Goal: Task Accomplishment & Management: Manage account settings

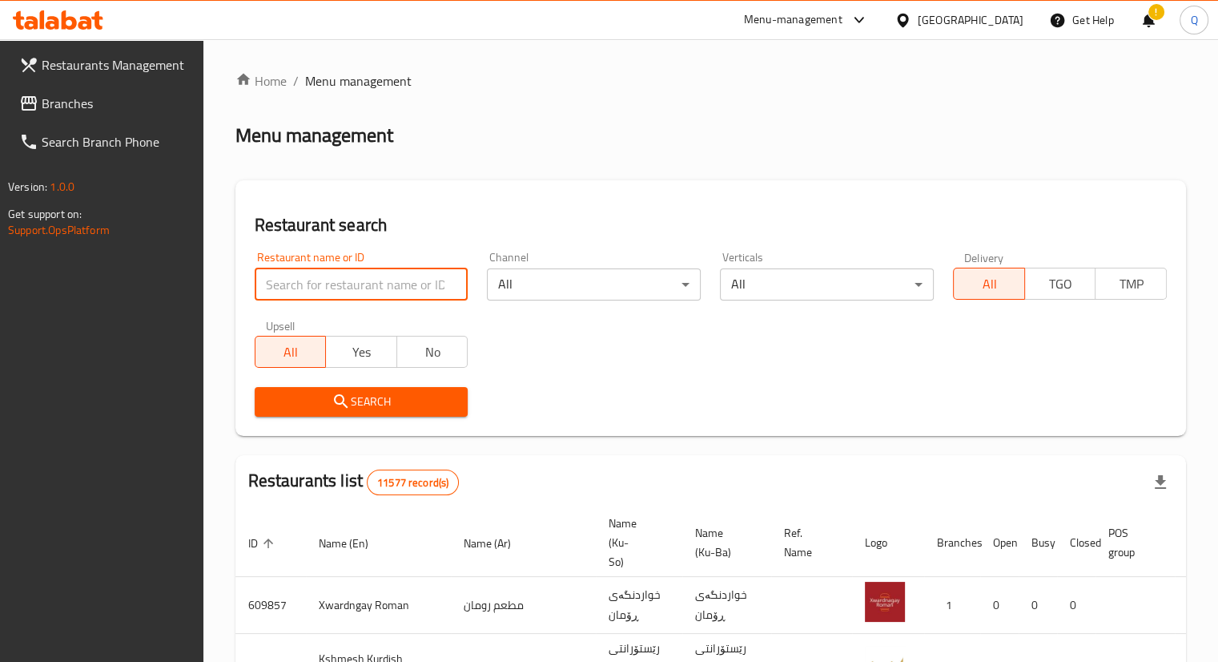
click at [267, 295] on input "search" at bounding box center [362, 284] width 214 height 32
paste input "777429"
type input "777429"
click button "Search" at bounding box center [362, 402] width 214 height 30
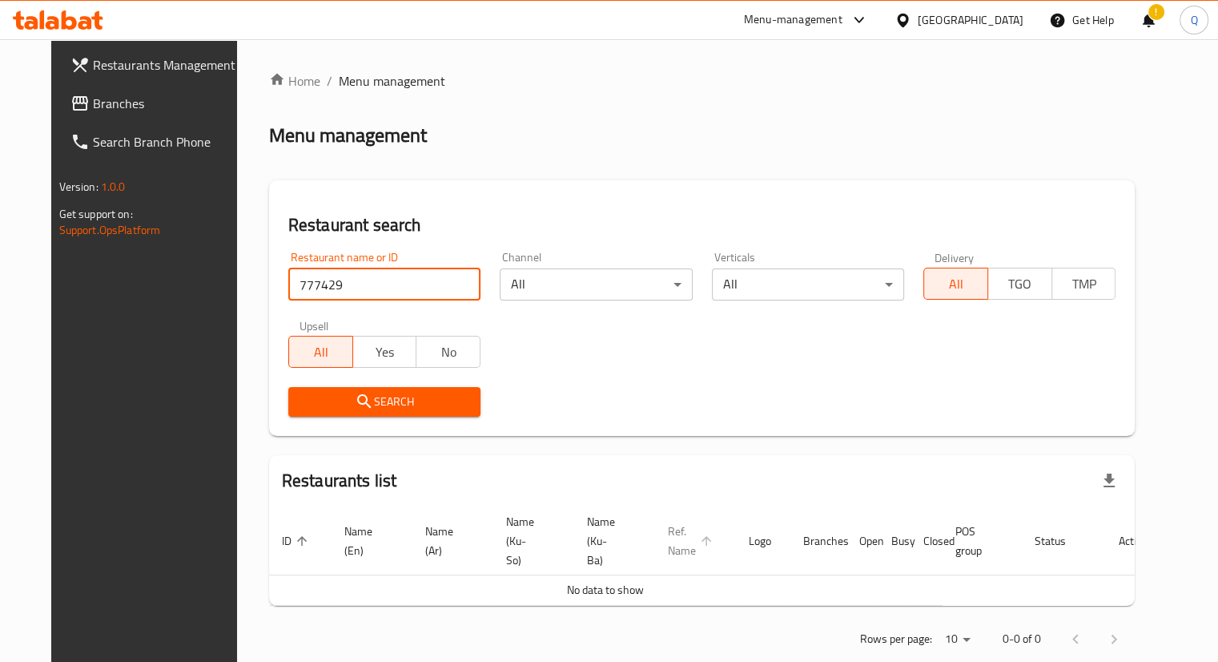
scroll to position [10, 0]
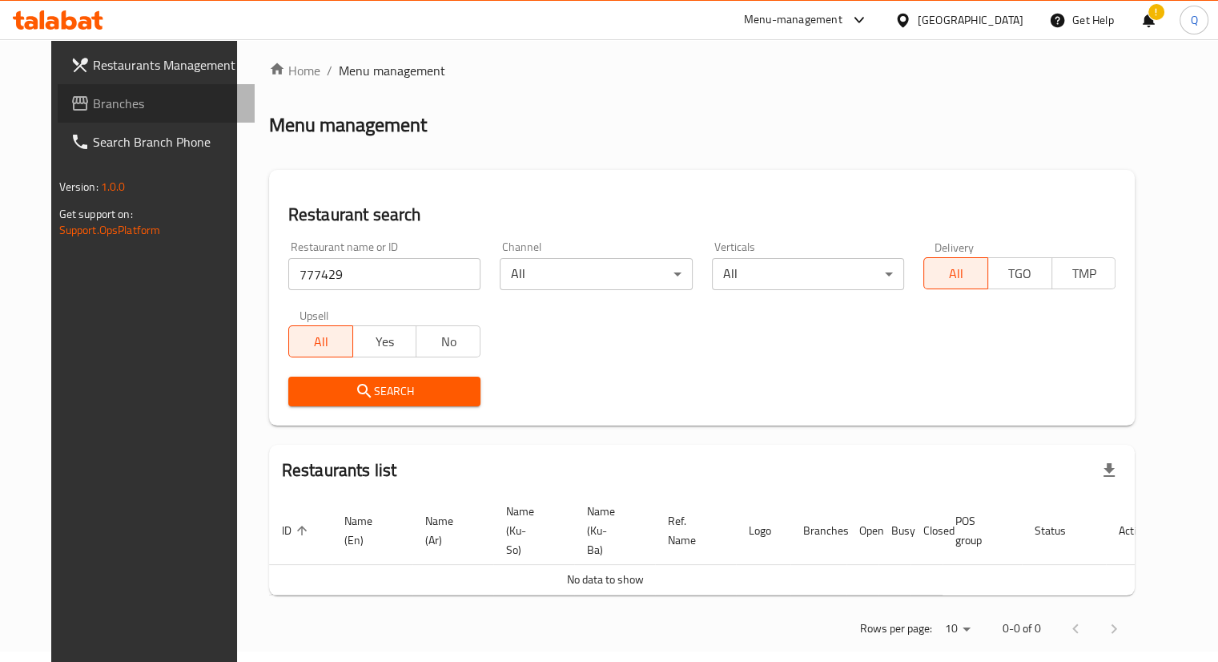
click at [93, 98] on span "Branches" at bounding box center [167, 103] width 149 height 19
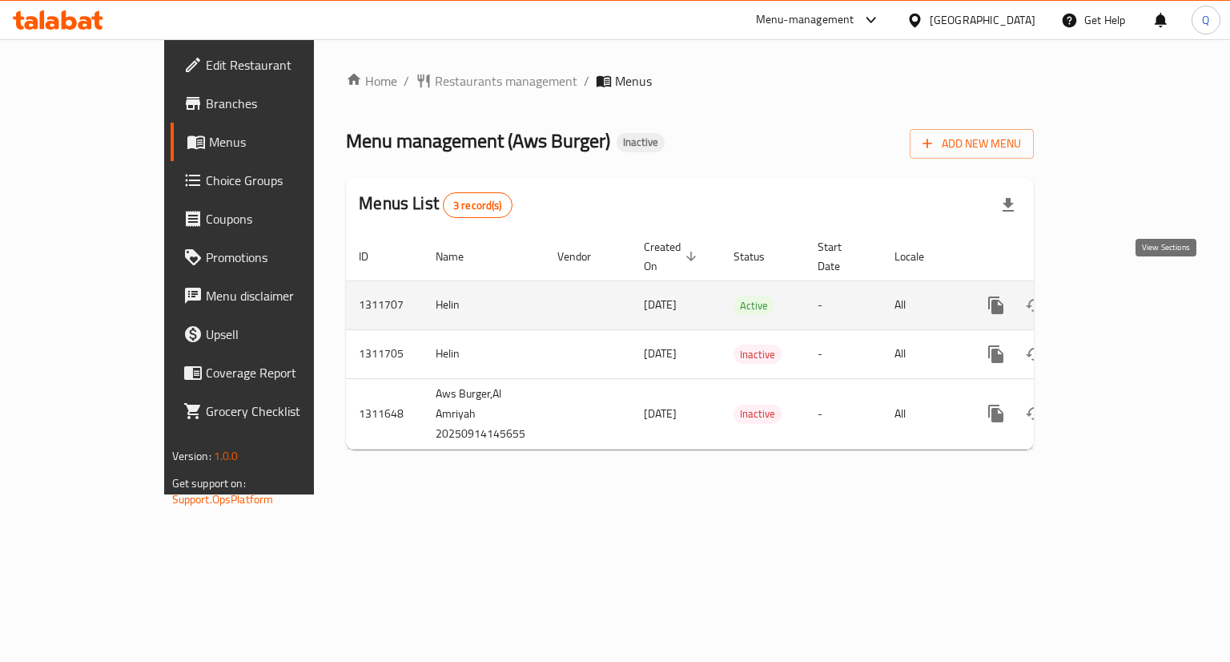
click at [1119, 298] on icon "enhanced table" at bounding box center [1112, 305] width 14 height 14
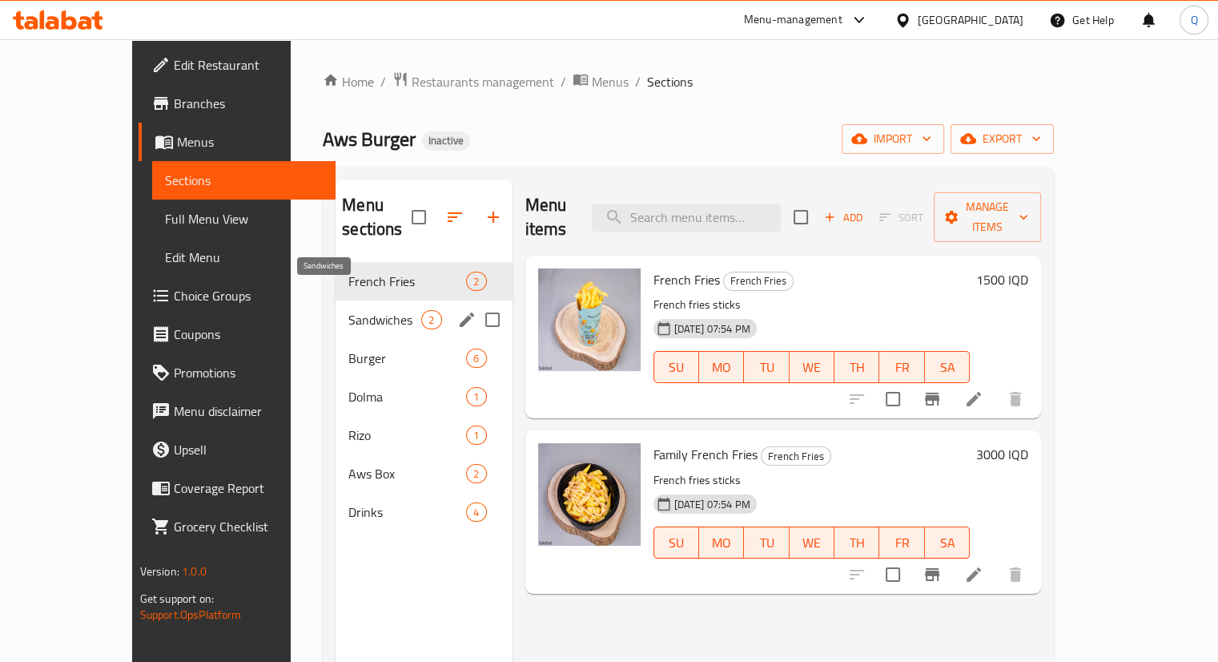
click at [348, 310] on span "Sandwiches" at bounding box center [384, 319] width 73 height 19
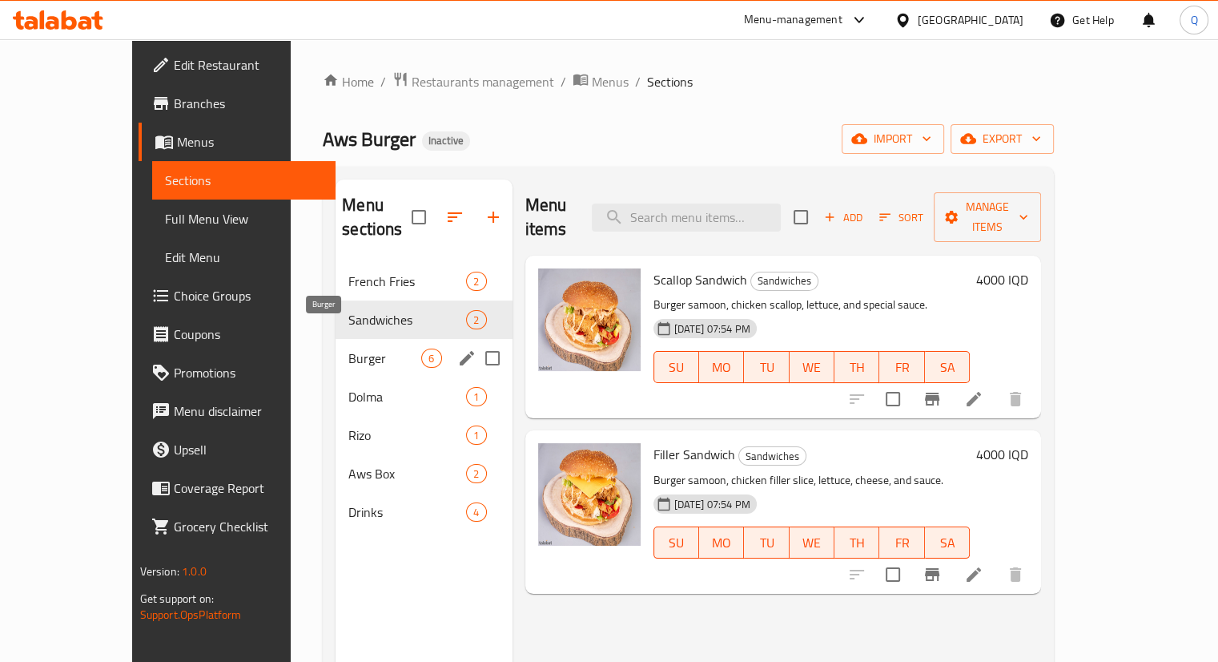
click at [348, 348] on span "Burger" at bounding box center [384, 357] width 73 height 19
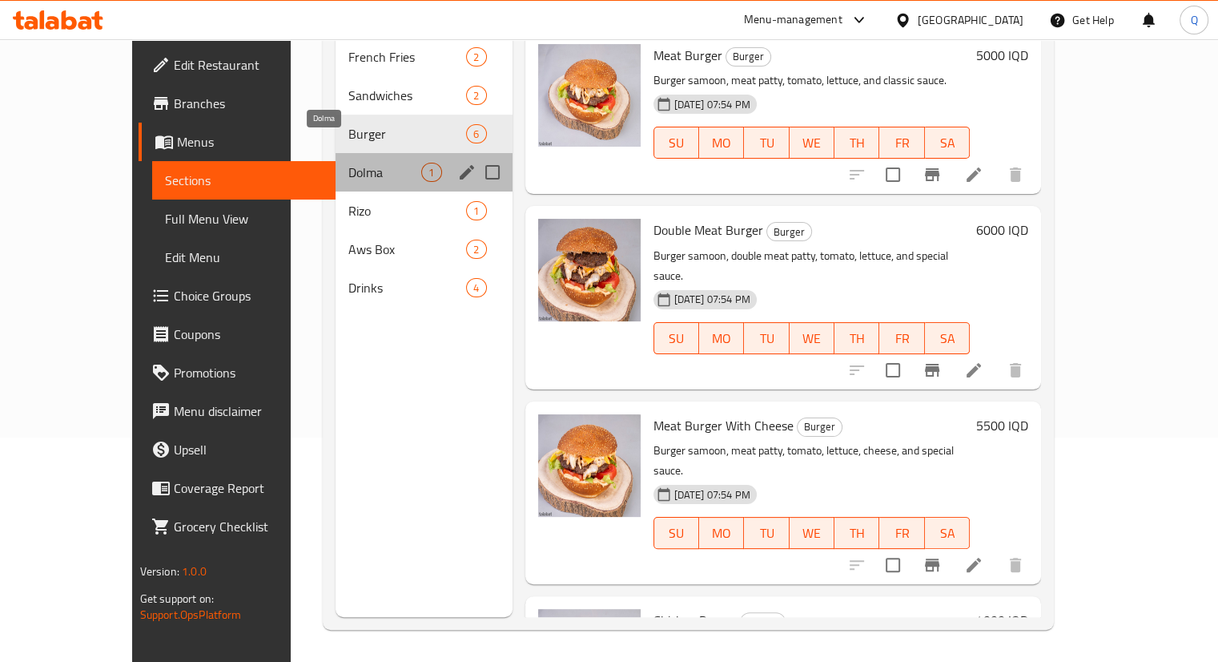
click at [351, 163] on span "Dolma" at bounding box center [384, 172] width 73 height 19
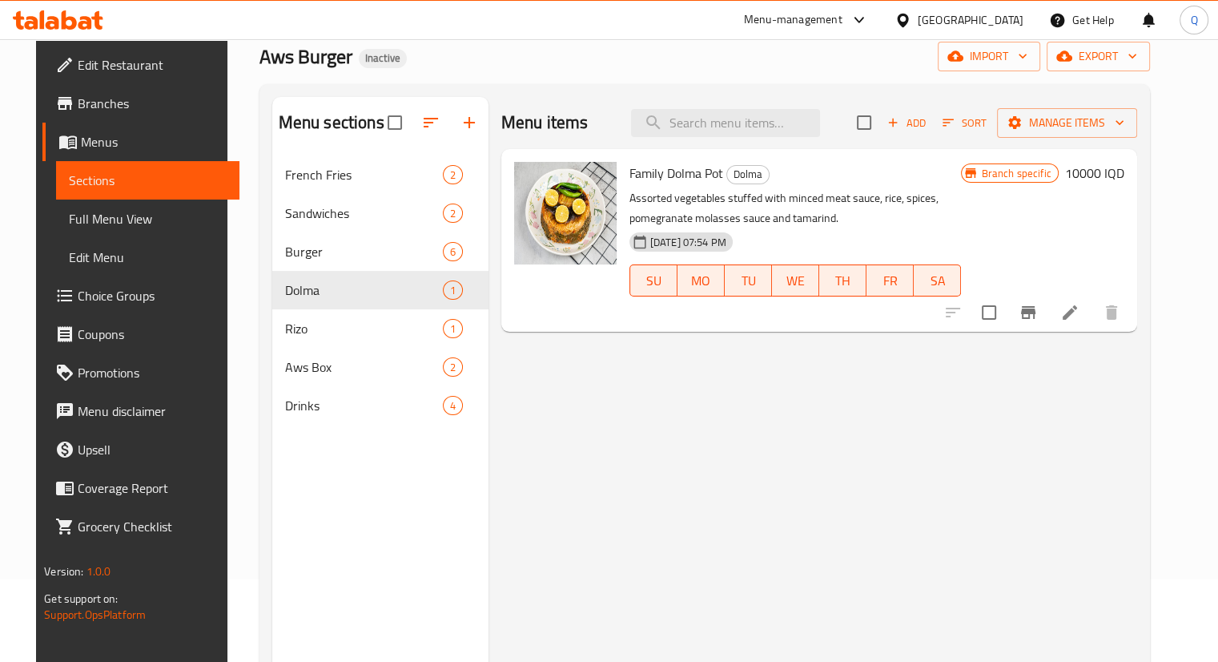
scroll to position [76, 0]
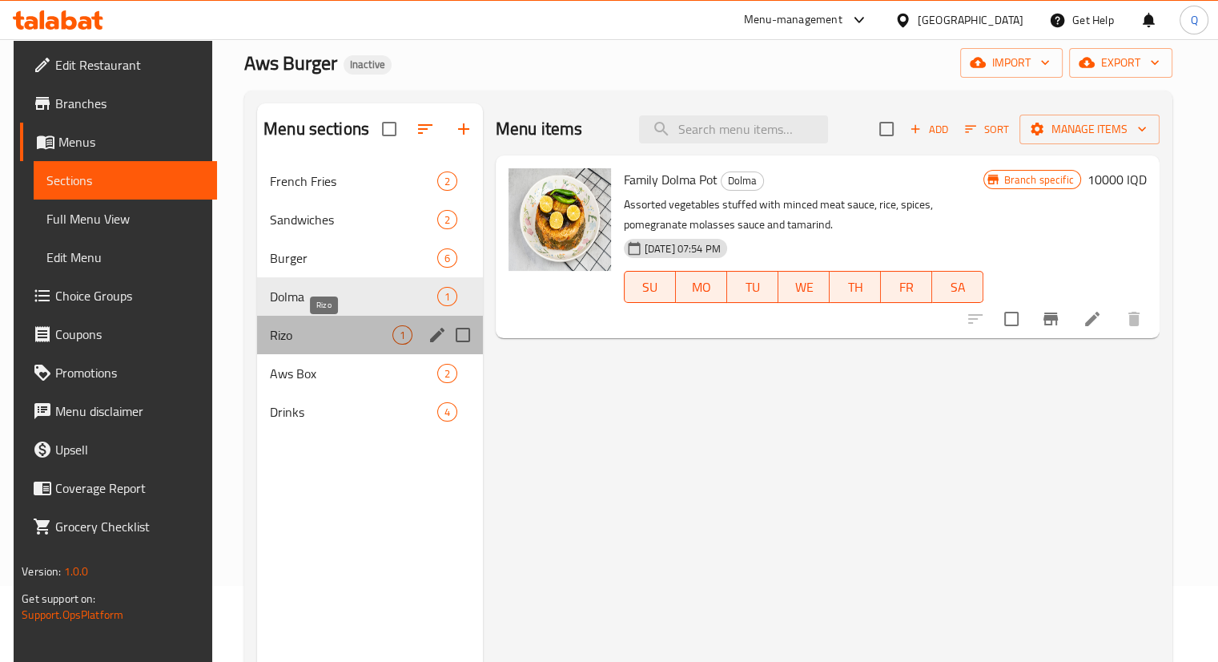
click at [320, 329] on span "Rizo" at bounding box center [331, 334] width 123 height 19
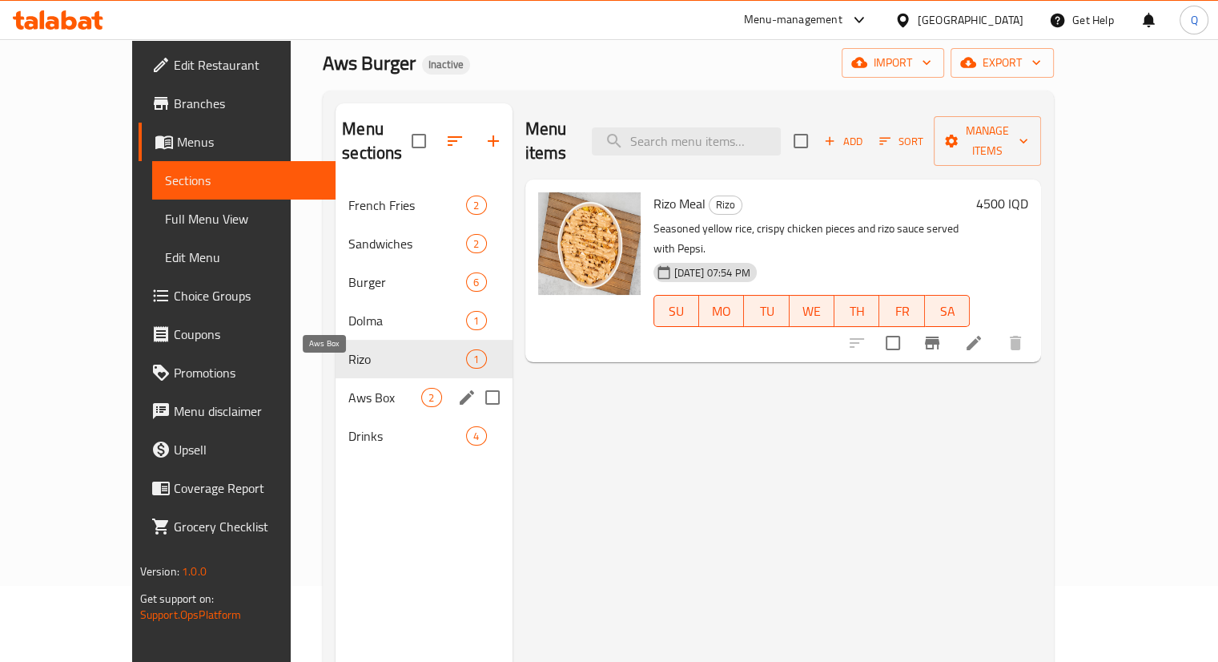
click at [348, 388] on span "Aws Box" at bounding box center [384, 397] width 73 height 19
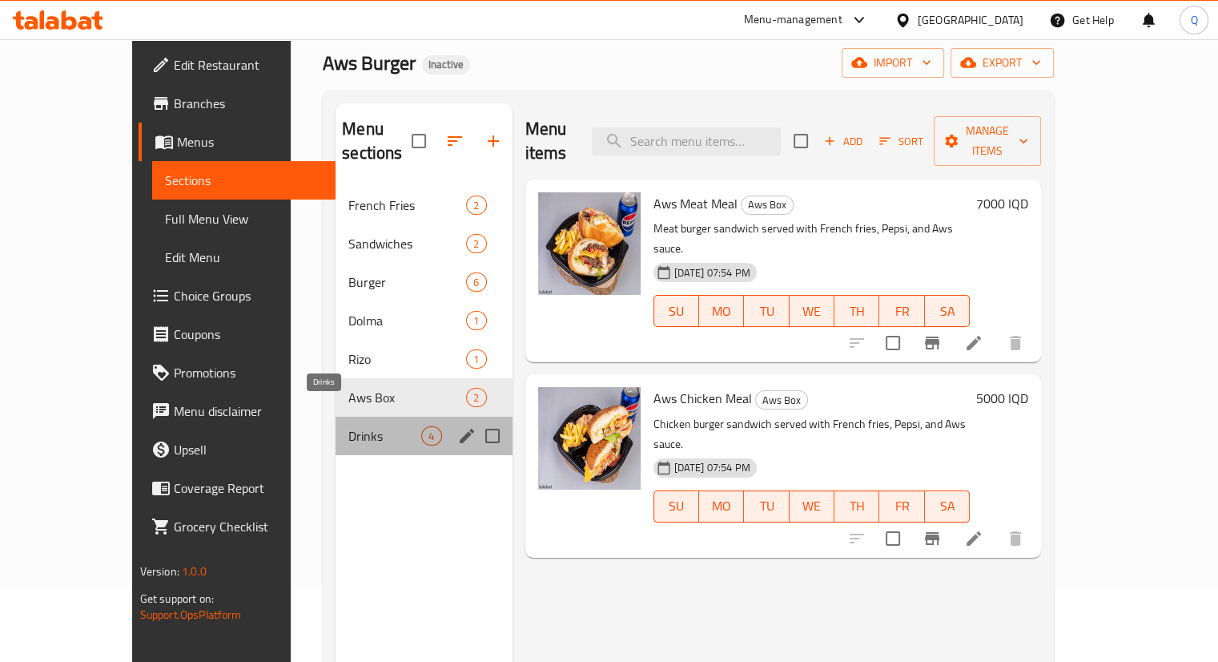
click at [348, 426] on span "Drinks" at bounding box center [384, 435] width 73 height 19
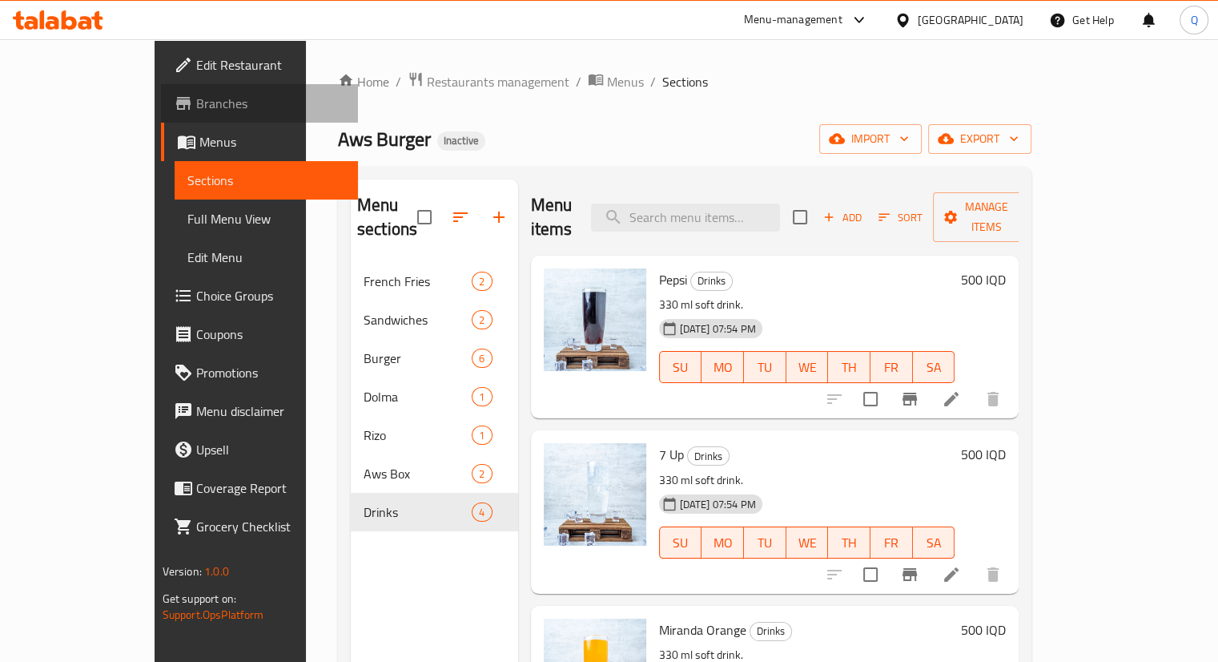
click at [176, 101] on icon at bounding box center [183, 103] width 14 height 13
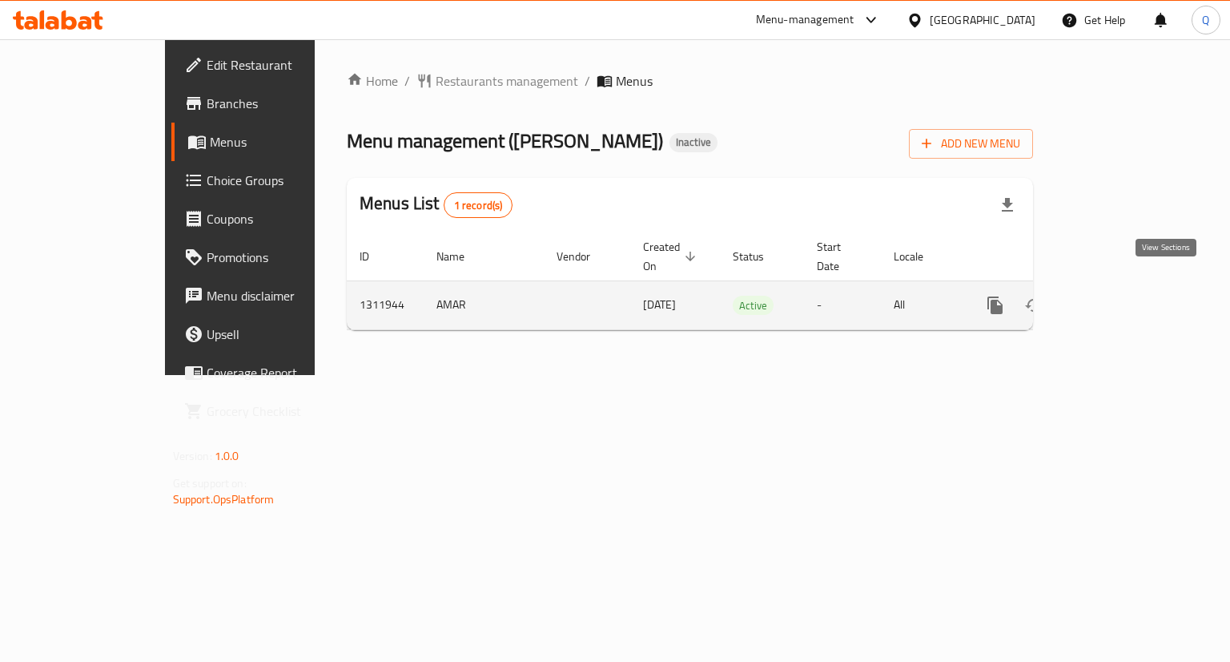
click at [1121, 296] on icon "enhanced table" at bounding box center [1110, 305] width 19 height 19
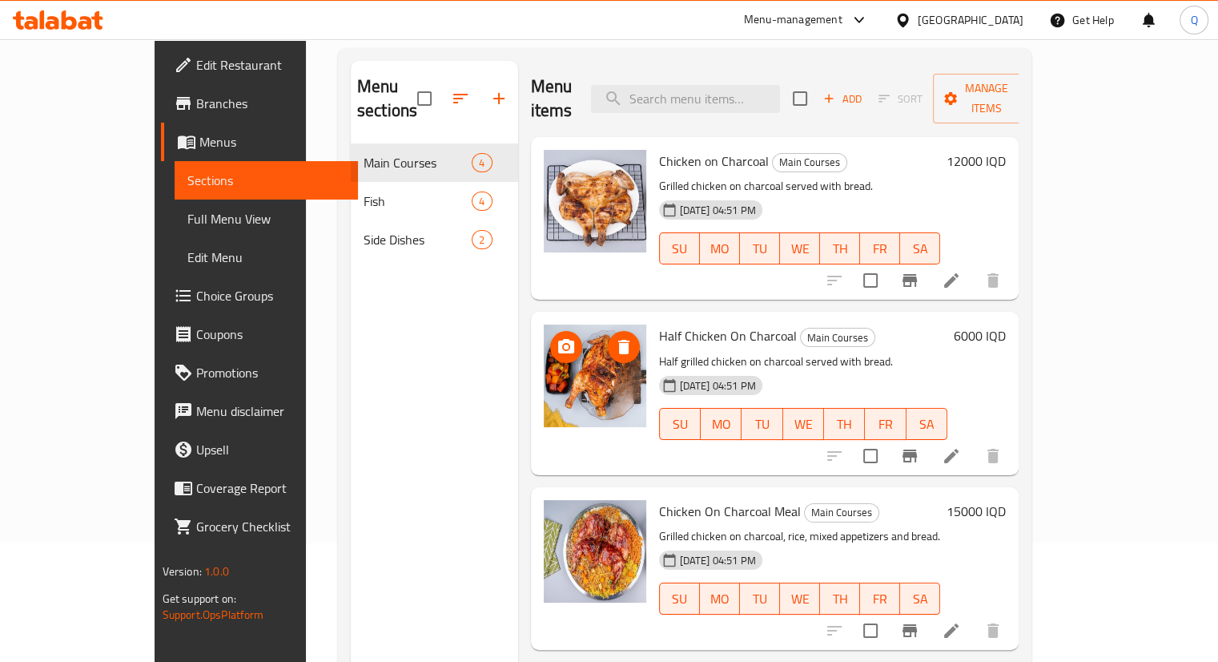
scroll to position [119, 0]
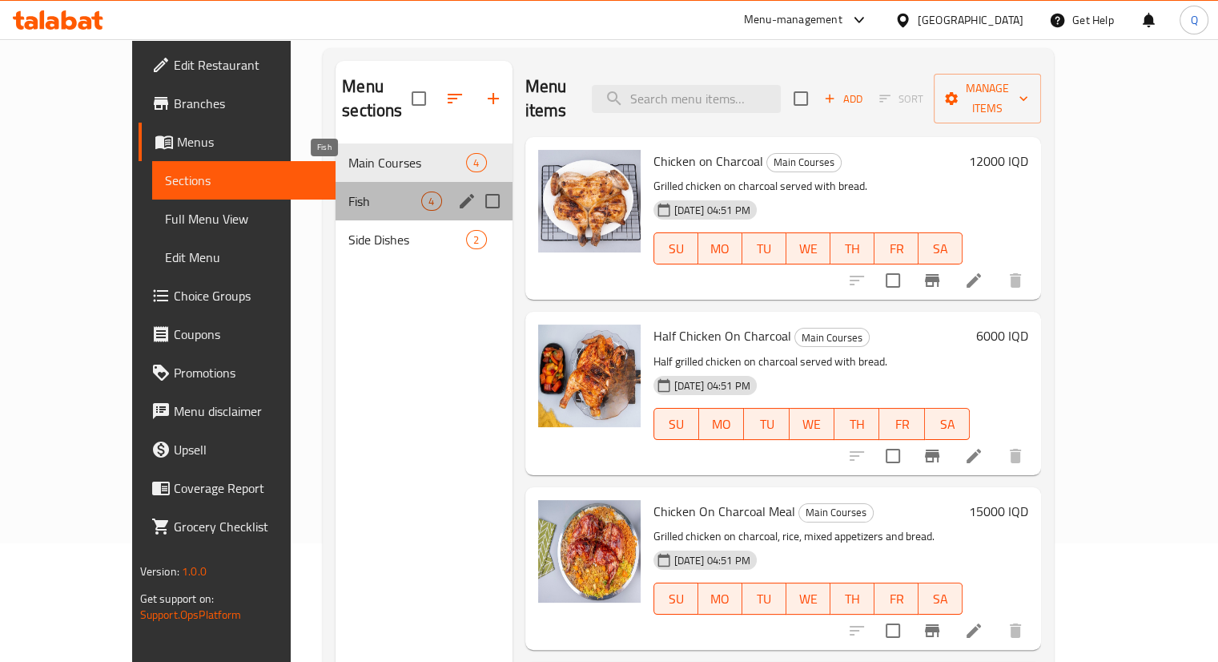
click at [348, 191] on span "Fish" at bounding box center [384, 200] width 73 height 19
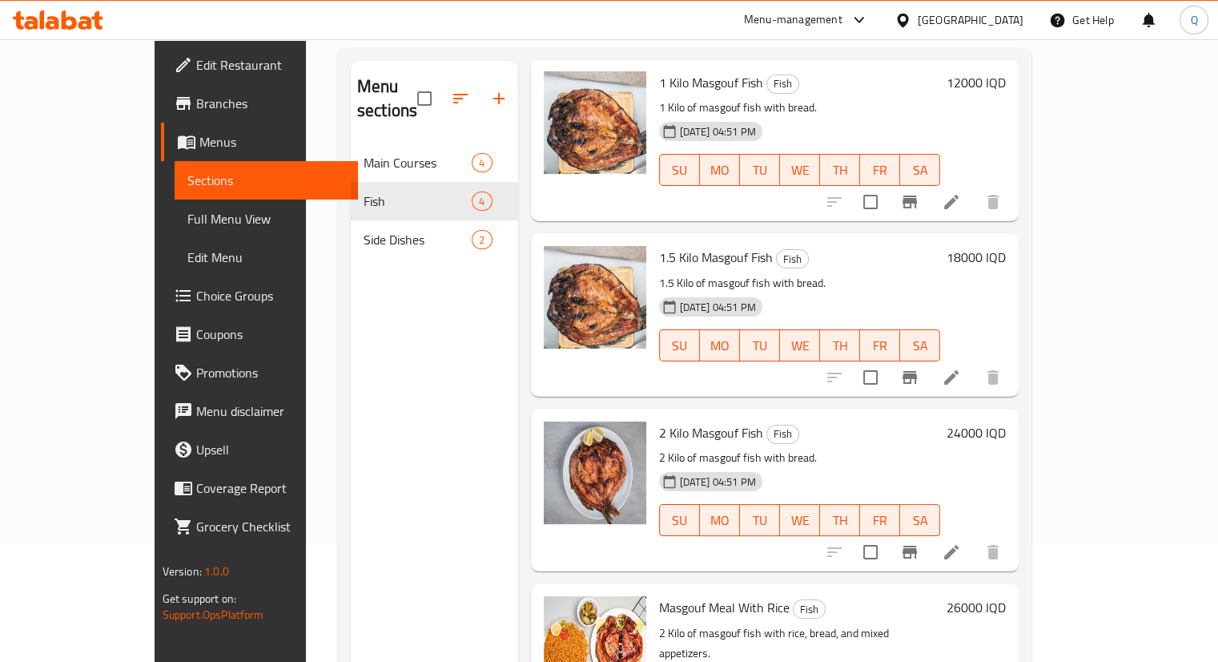
scroll to position [224, 0]
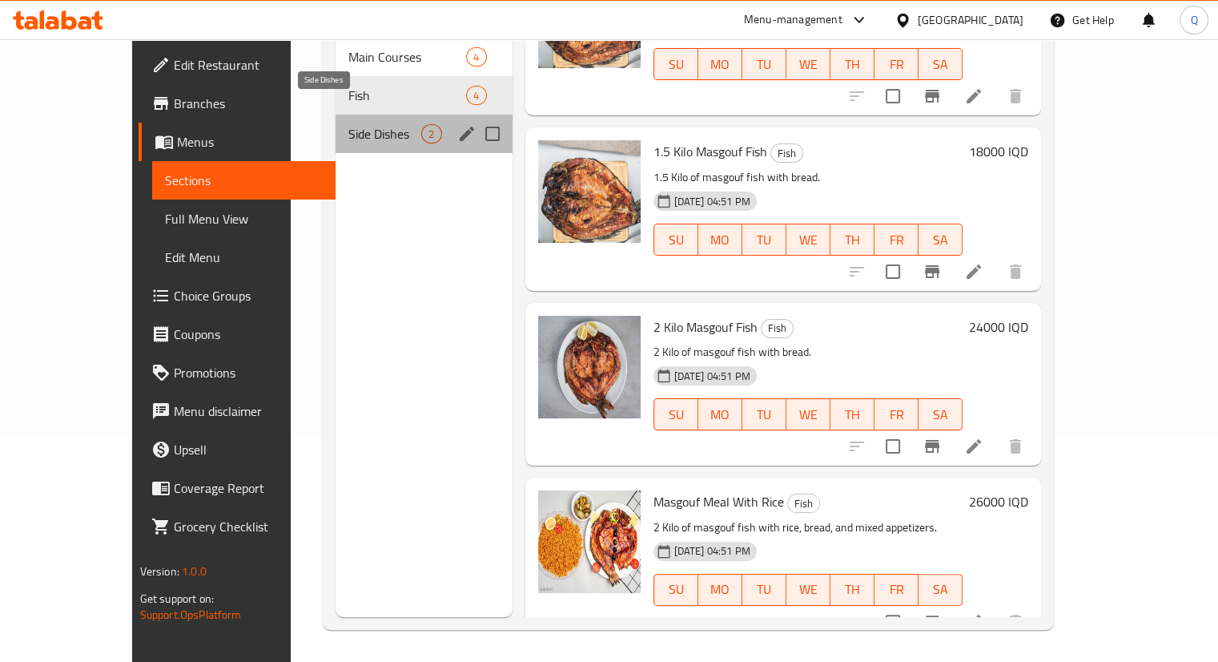
click at [348, 124] on span "Side Dishes" at bounding box center [384, 133] width 73 height 19
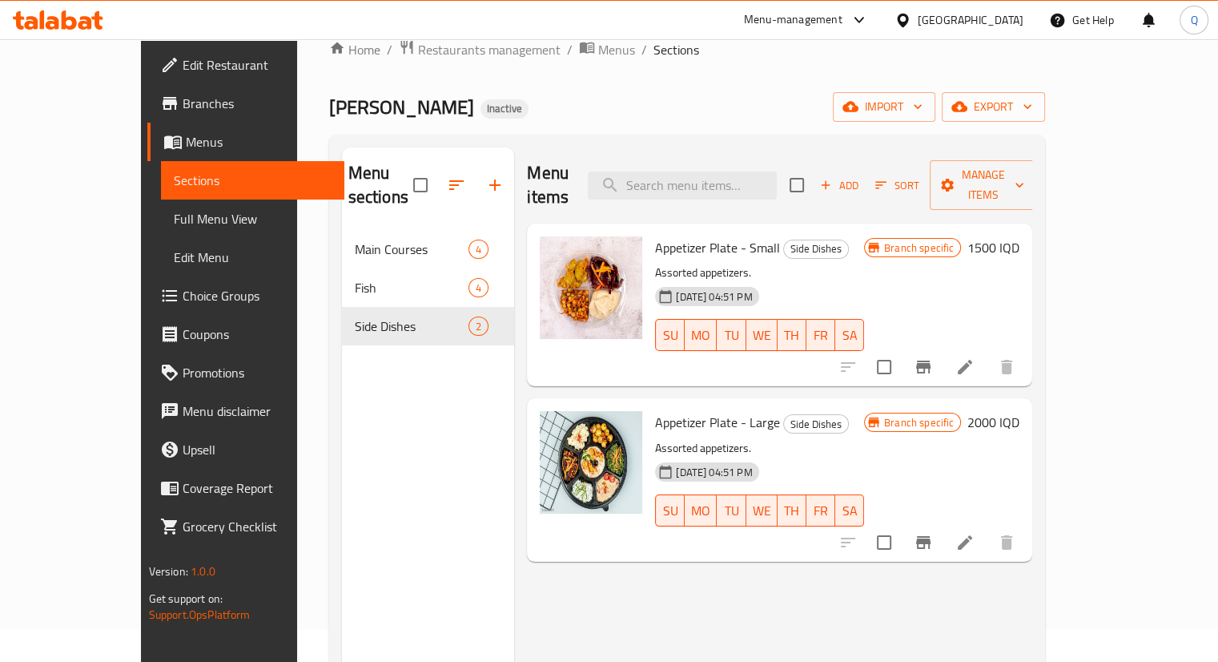
scroll to position [30, 0]
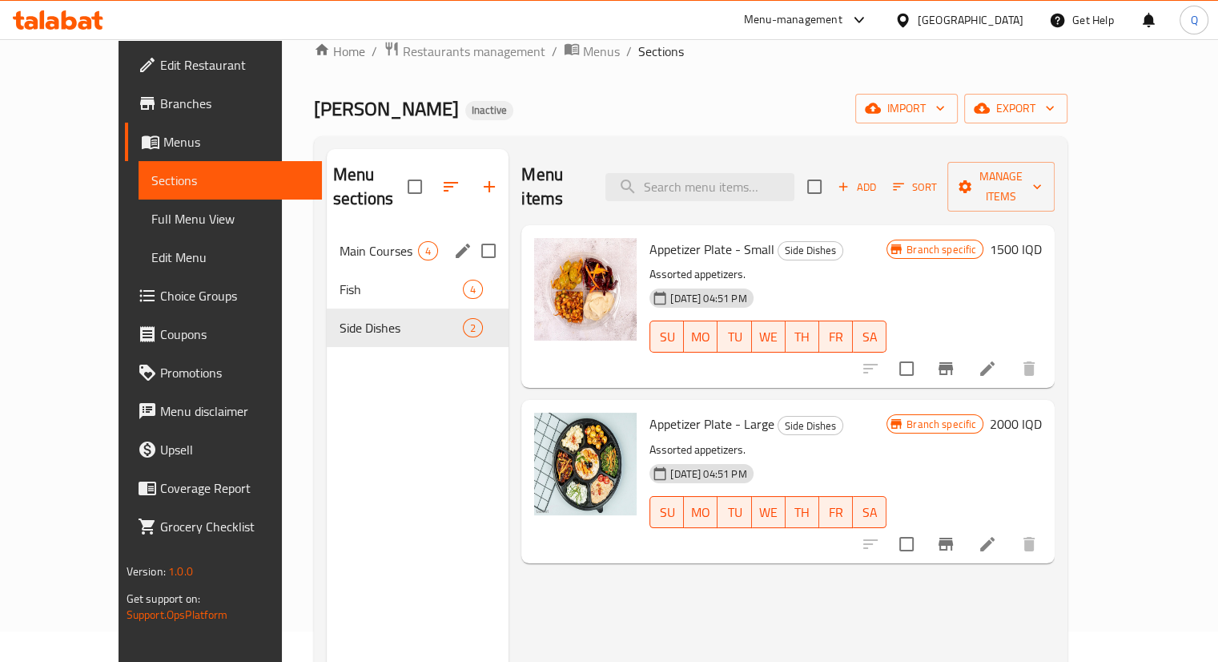
click at [334, 231] on div "Main Courses 4" at bounding box center [418, 250] width 182 height 38
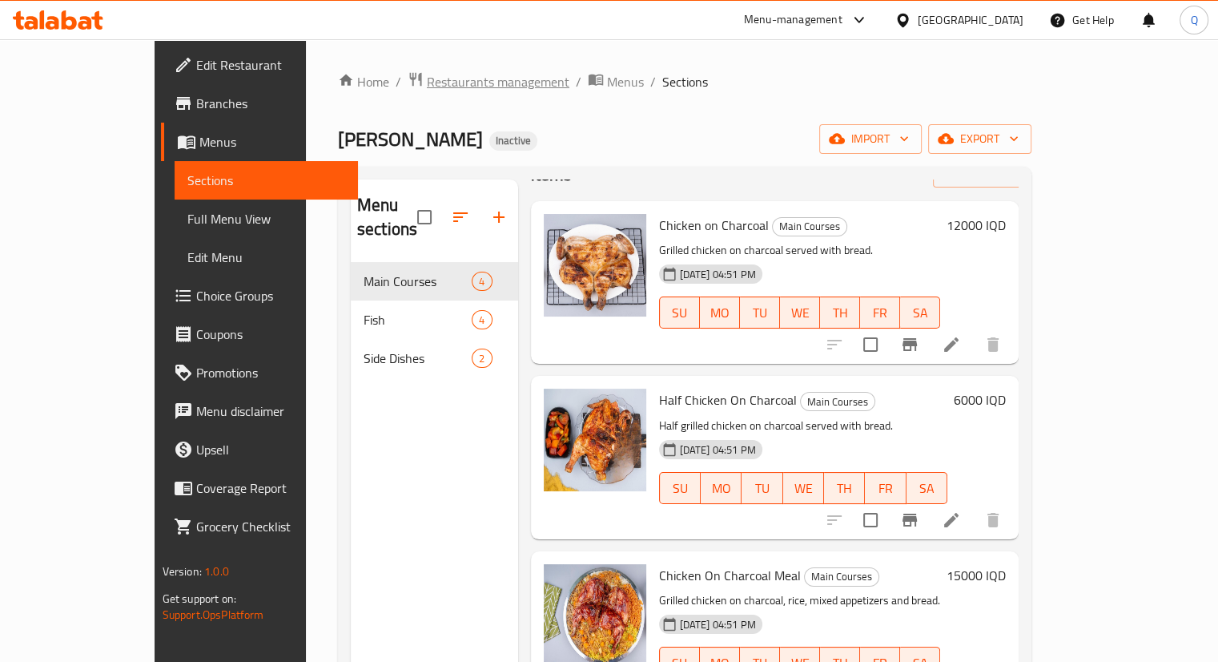
click at [427, 77] on span "Restaurants management" at bounding box center [498, 81] width 143 height 19
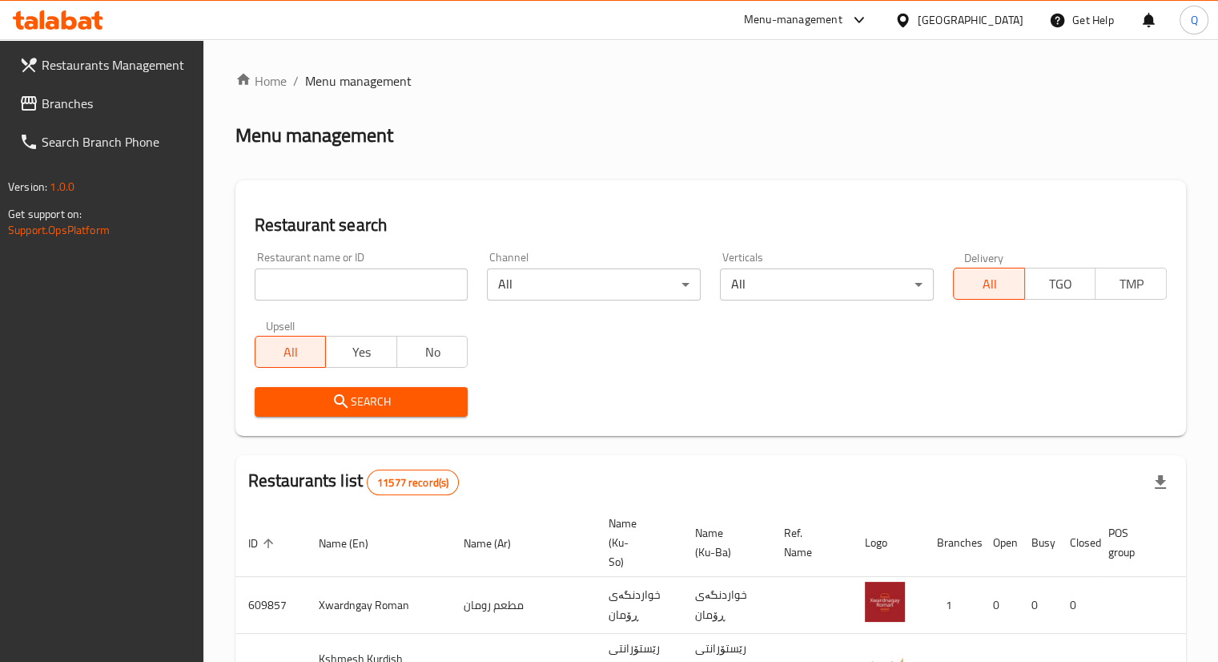
click at [368, 276] on input "search" at bounding box center [362, 284] width 214 height 32
paste input "777476"
type input "777476"
click button "Search" at bounding box center [362, 402] width 214 height 30
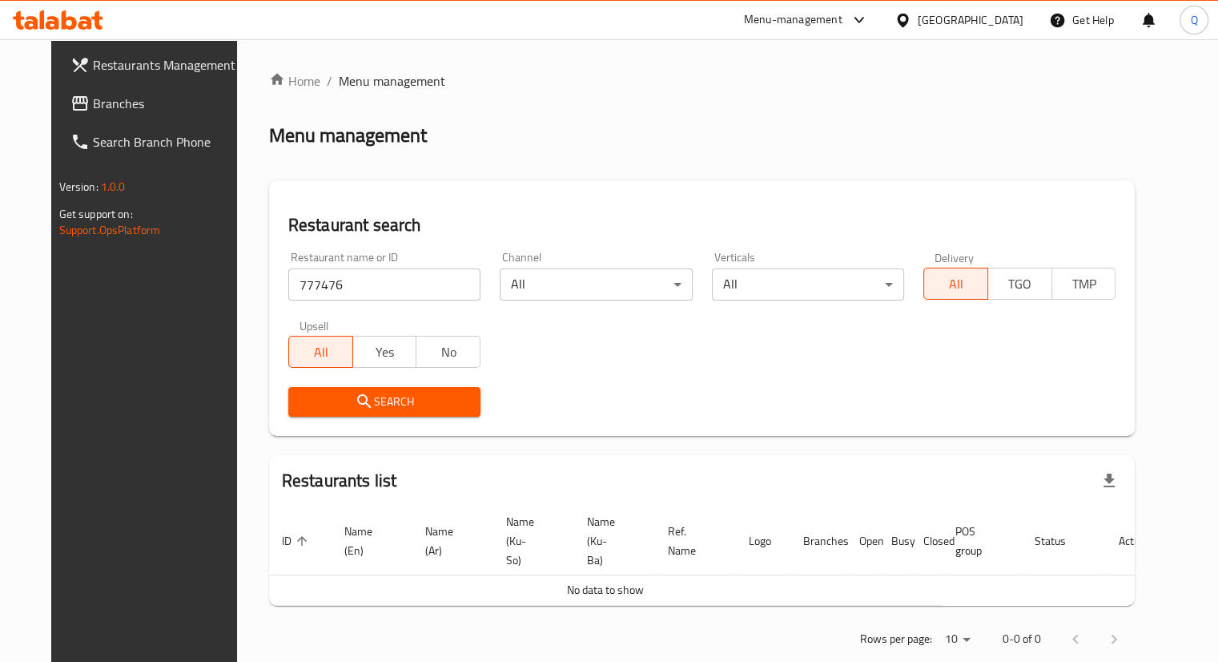
click at [339, 85] on span "Menu management" at bounding box center [392, 80] width 107 height 19
click at [110, 91] on link "Branches" at bounding box center [156, 103] width 197 height 38
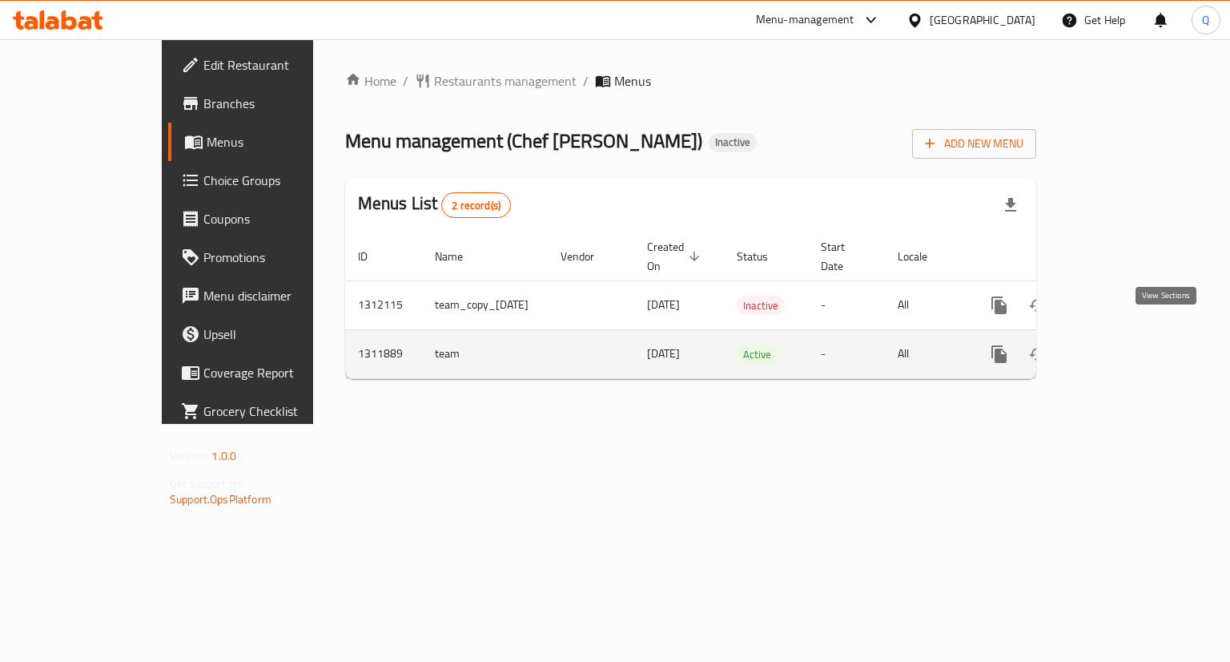
click at [1125, 344] on icon "enhanced table" at bounding box center [1114, 353] width 19 height 19
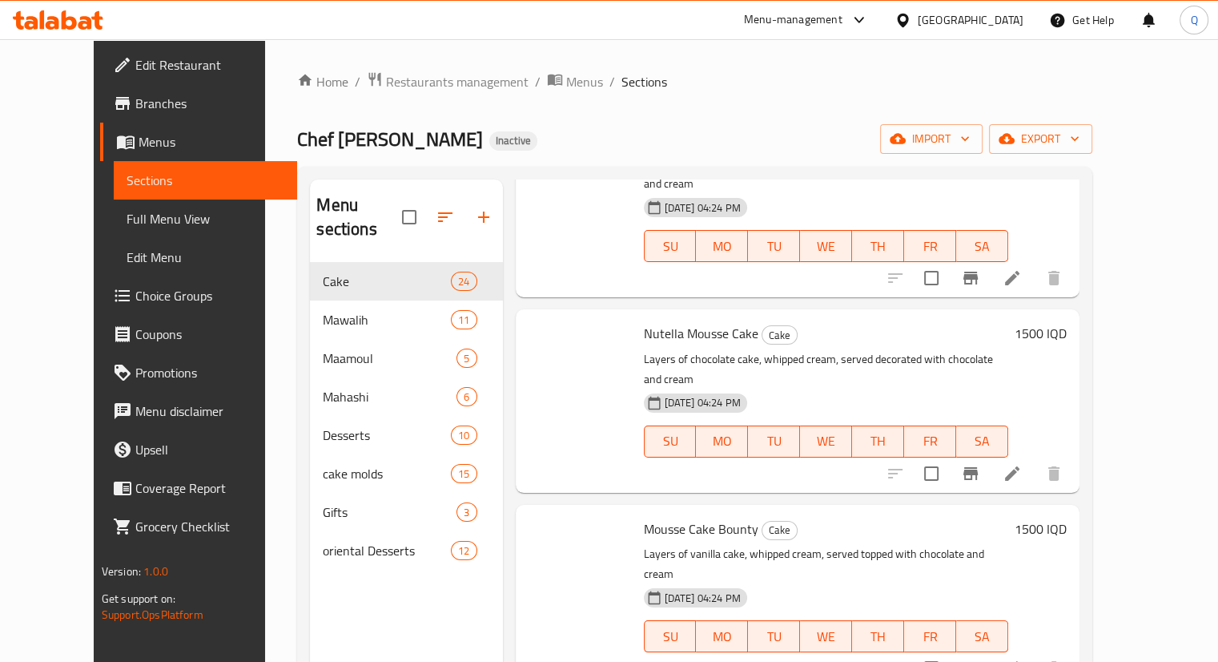
scroll to position [3639, 0]
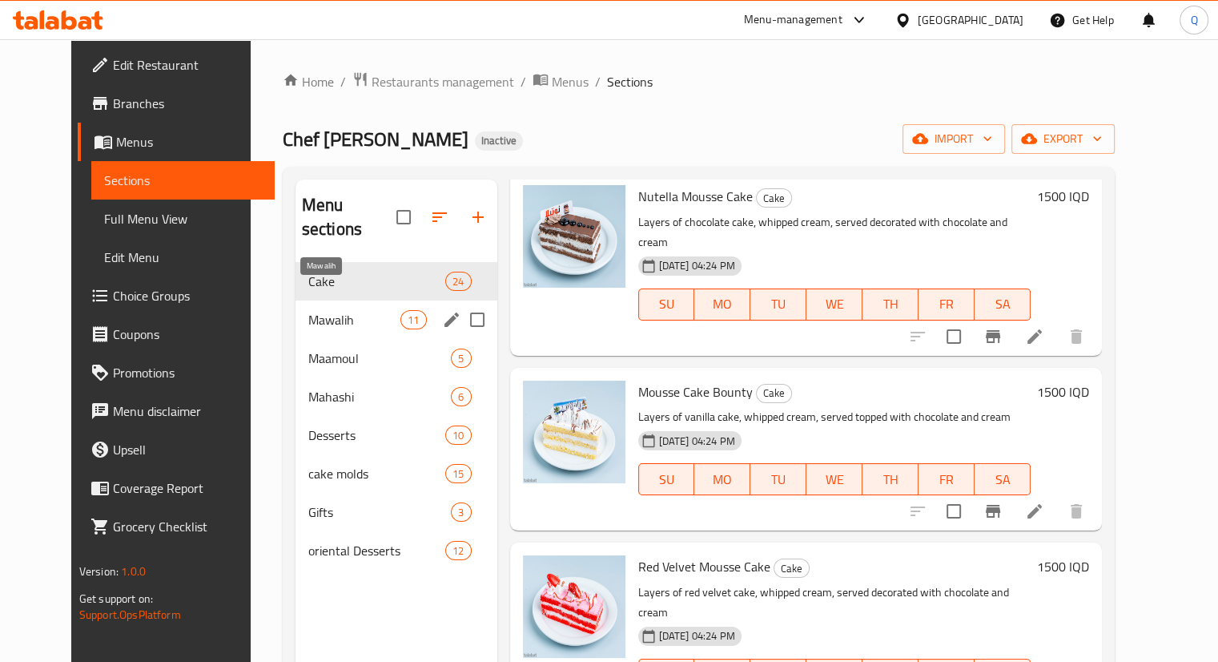
click at [308, 310] on span "Mawalih" at bounding box center [354, 319] width 93 height 19
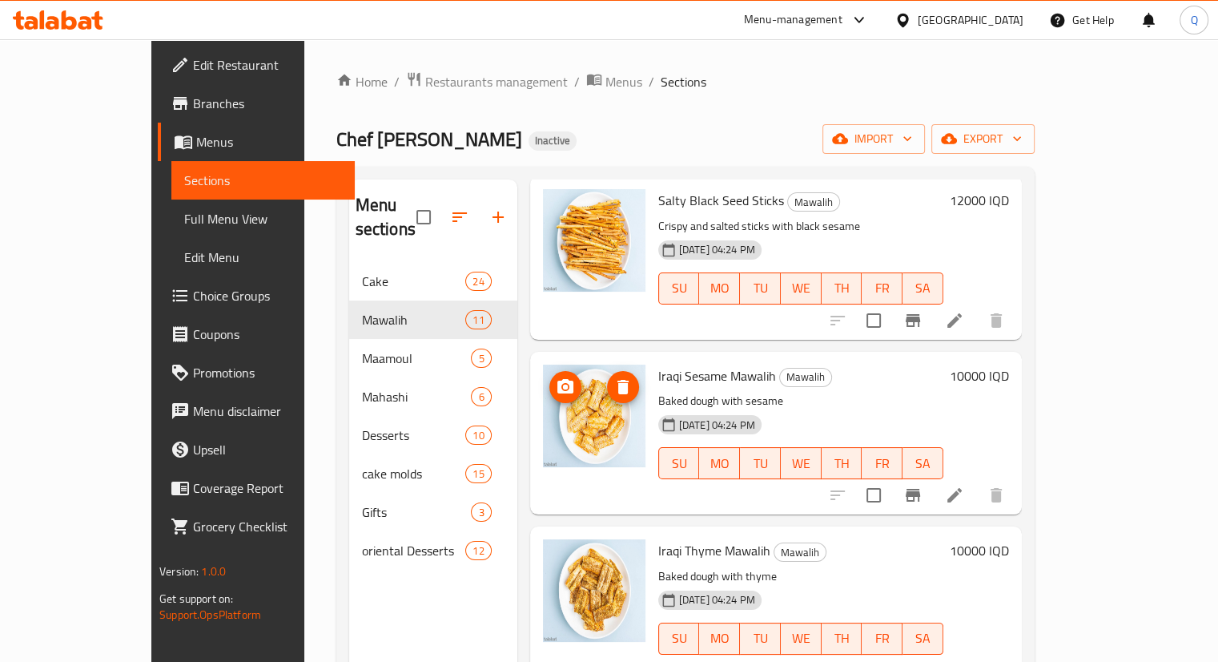
scroll to position [224, 0]
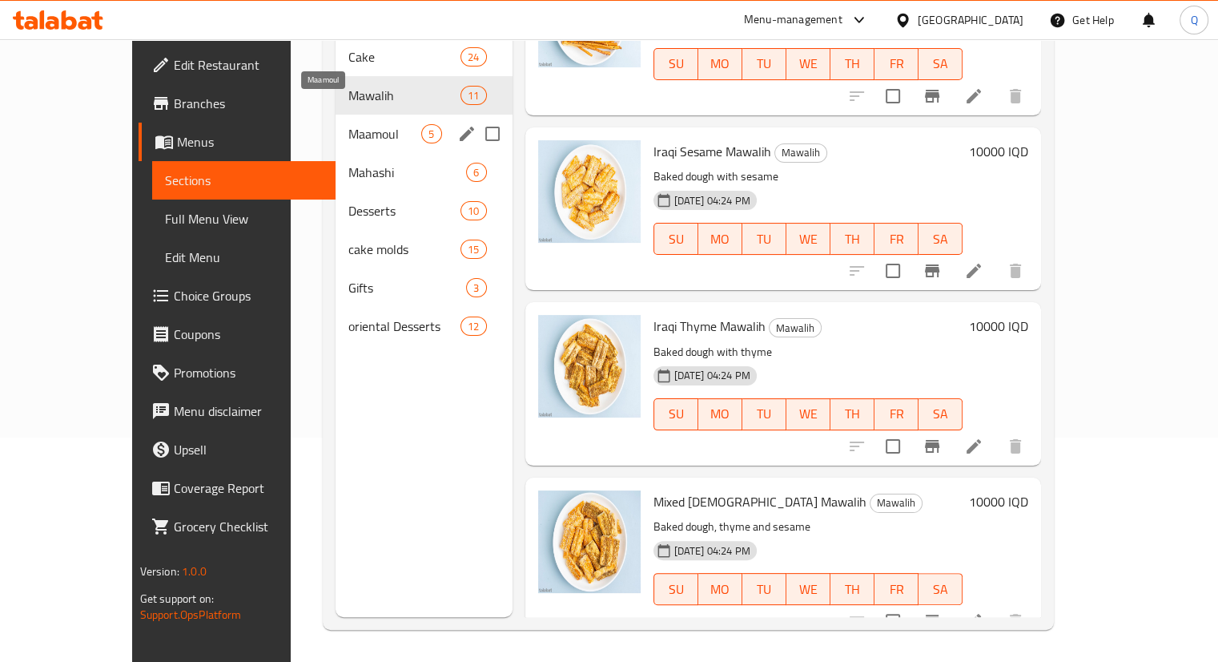
click at [348, 124] on span "Maamoul" at bounding box center [384, 133] width 73 height 19
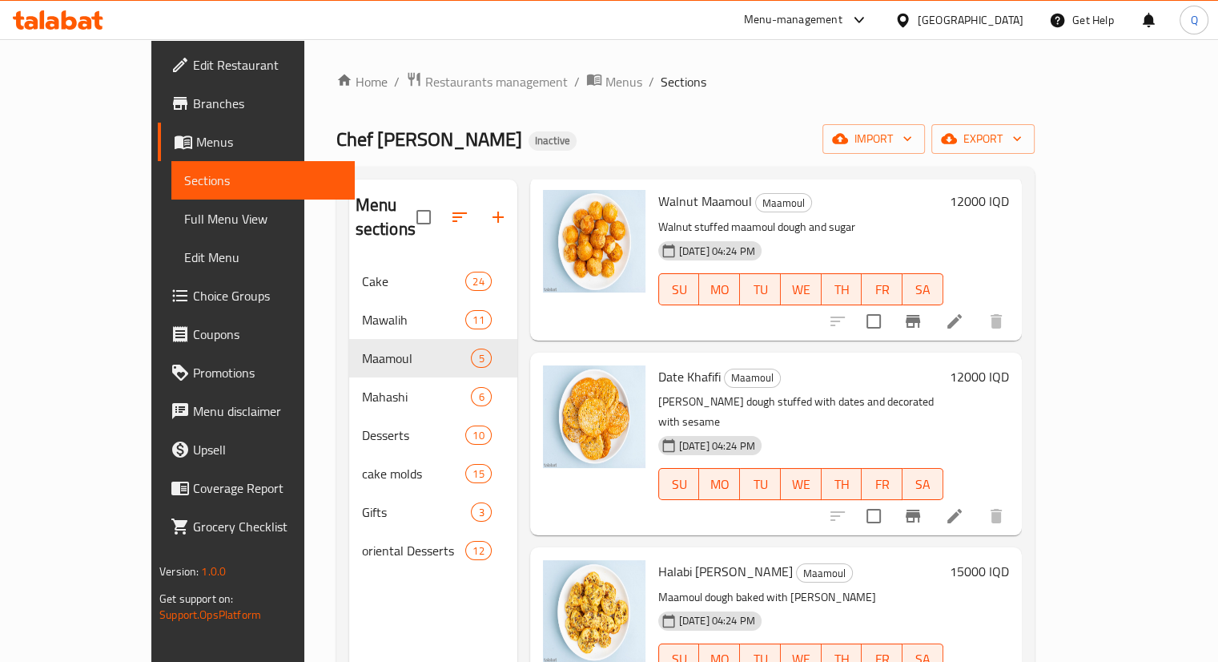
scroll to position [224, 0]
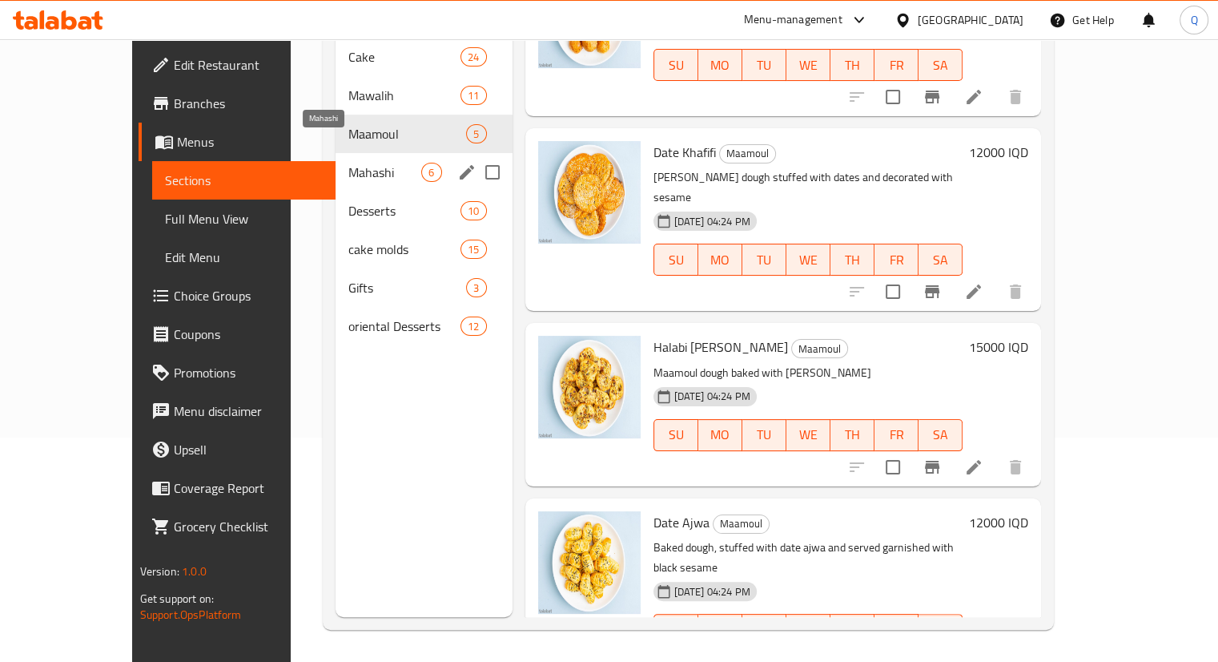
click at [348, 163] on span "Mahashi" at bounding box center [384, 172] width 73 height 19
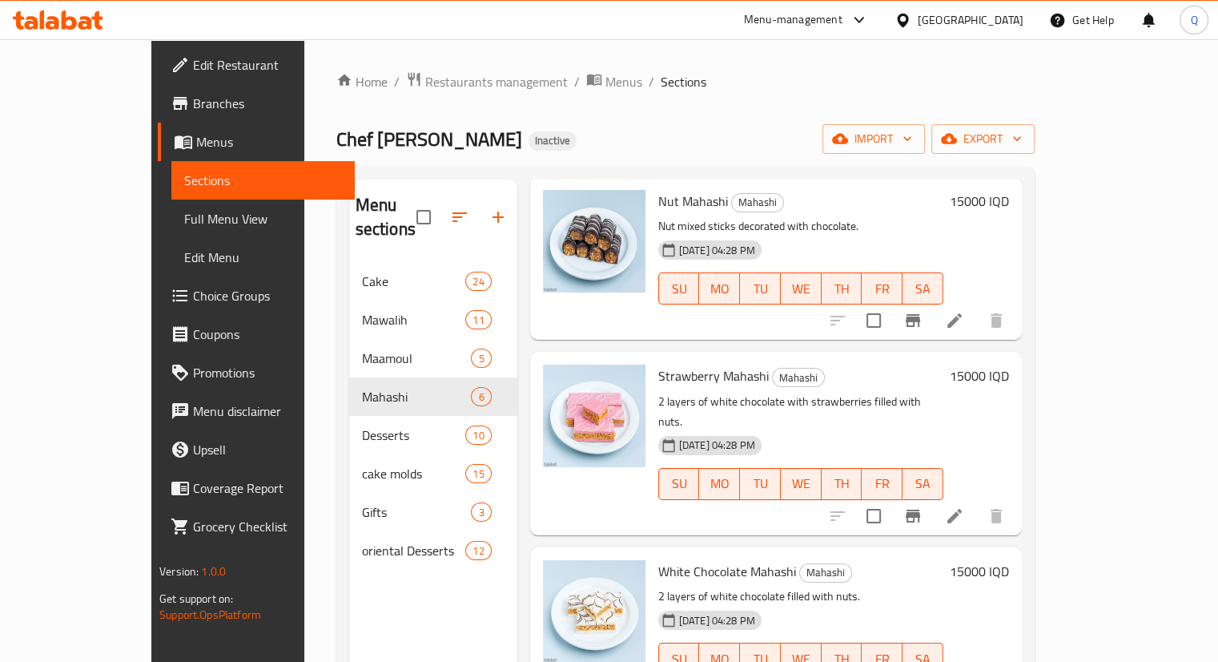
scroll to position [224, 0]
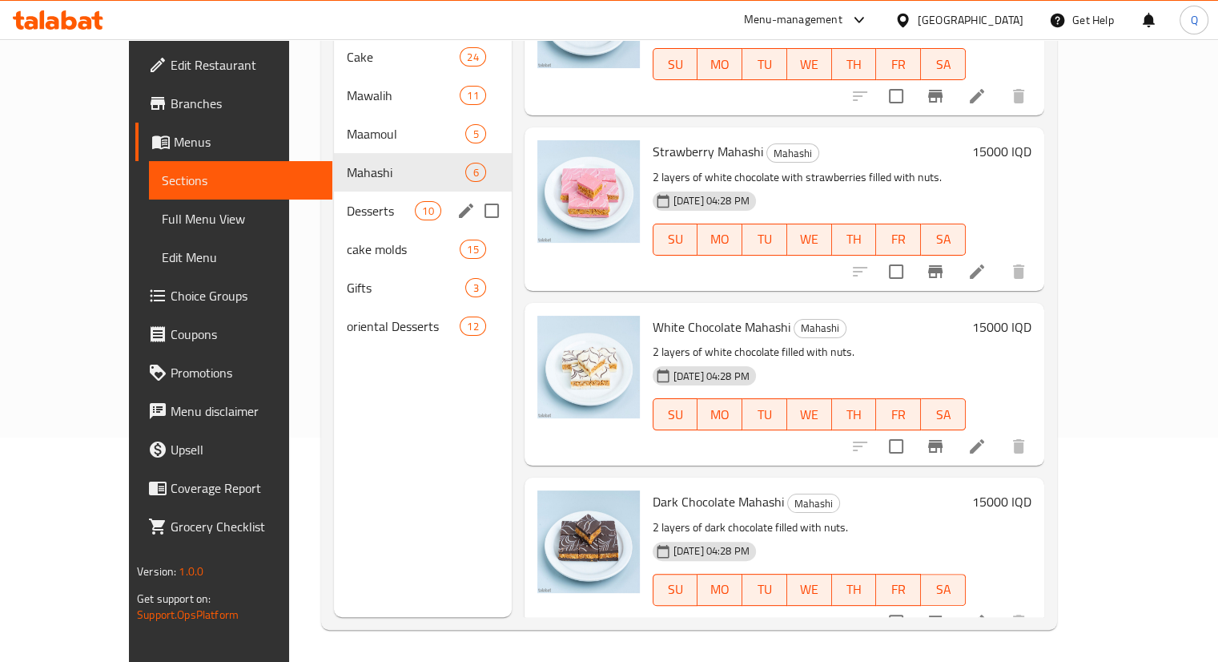
click at [340, 191] on div "Desserts 10" at bounding box center [423, 210] width 178 height 38
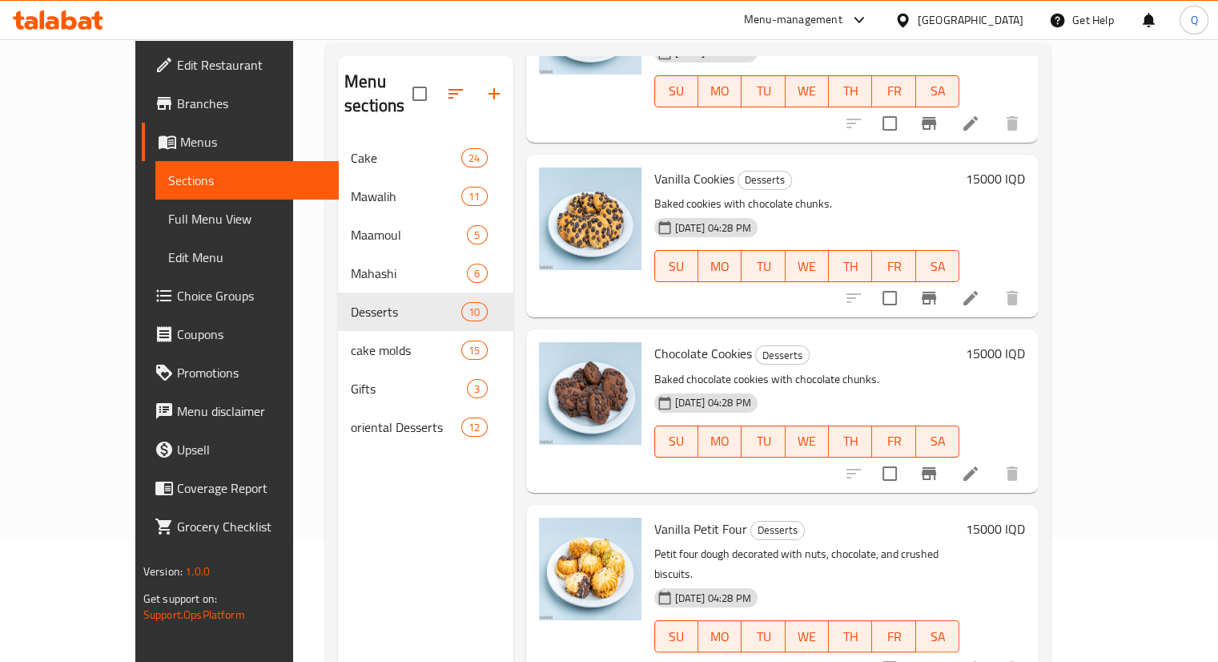
scroll to position [224, 0]
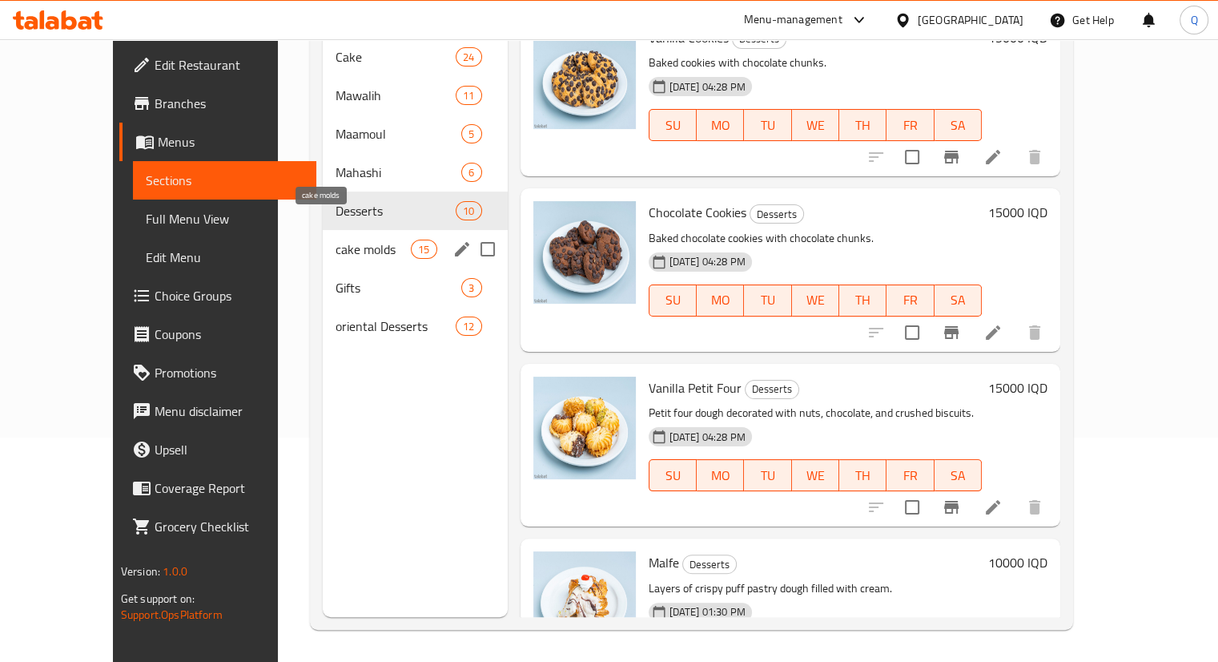
click at [336, 239] on span "cake molds" at bounding box center [373, 248] width 75 height 19
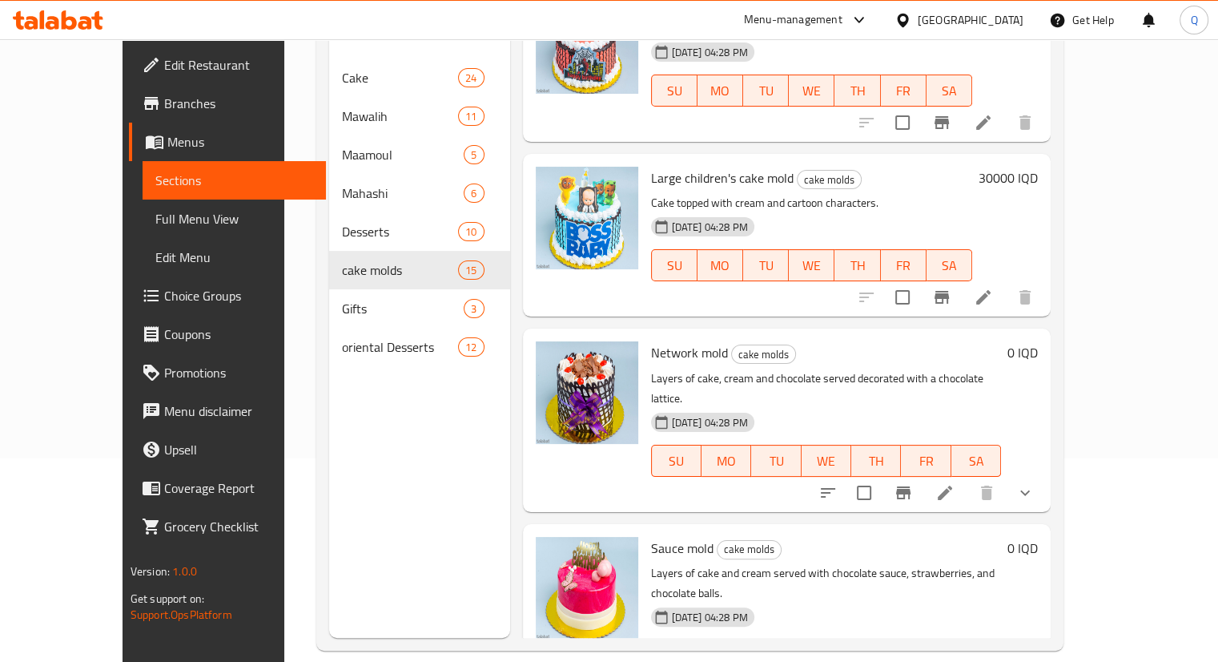
scroll to position [224, 0]
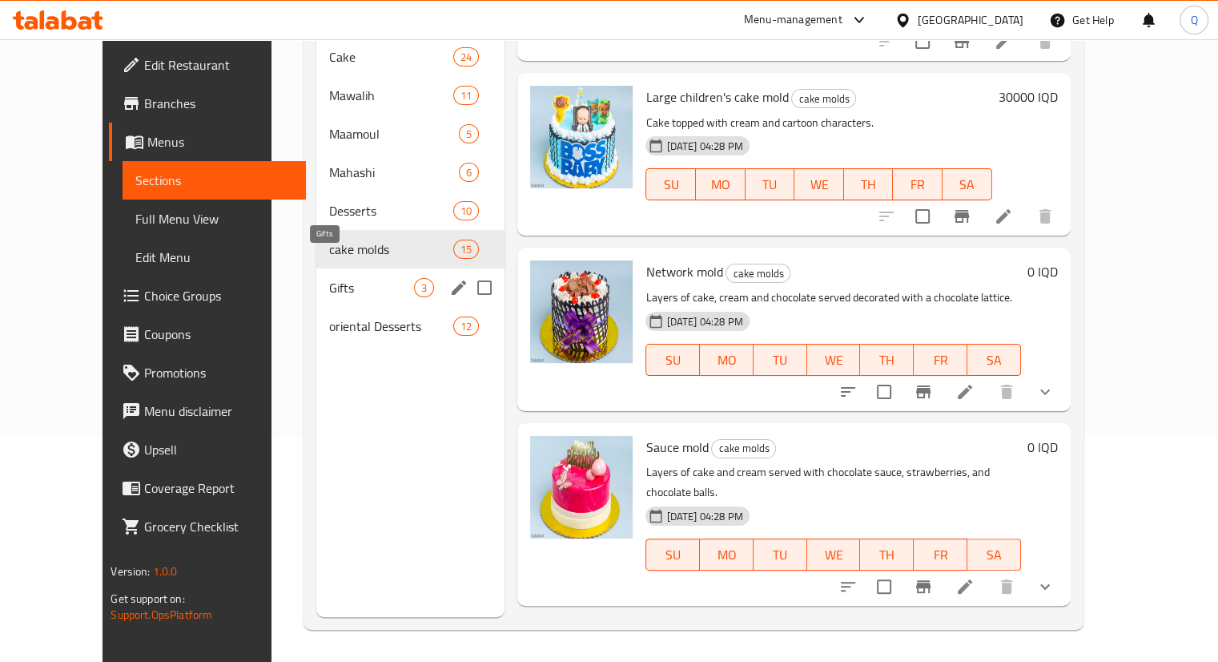
click at [329, 278] on span "Gifts" at bounding box center [371, 287] width 85 height 19
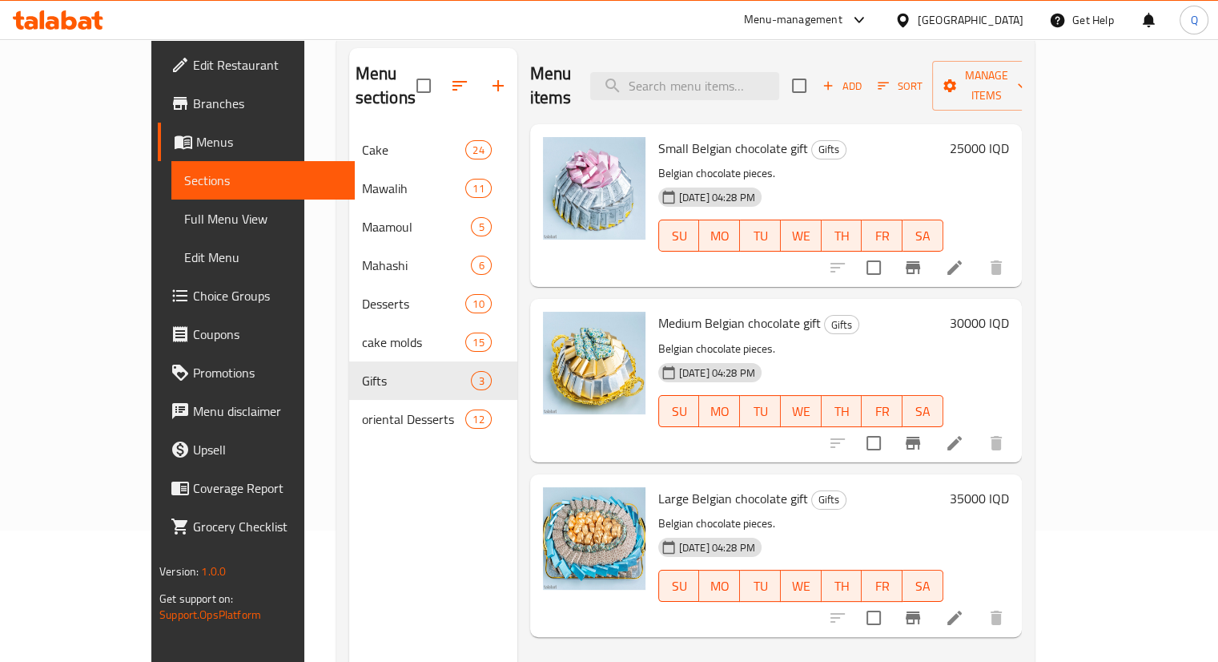
scroll to position [130, 0]
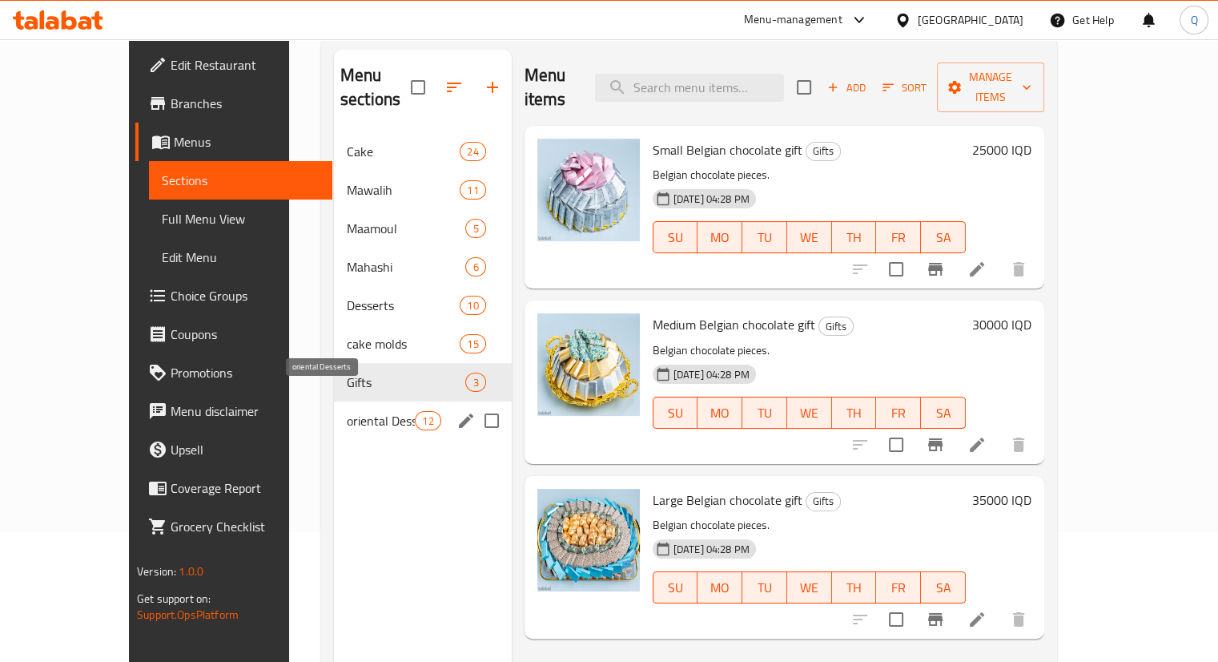
click at [347, 411] on span "oriental Desserts" at bounding box center [381, 420] width 68 height 19
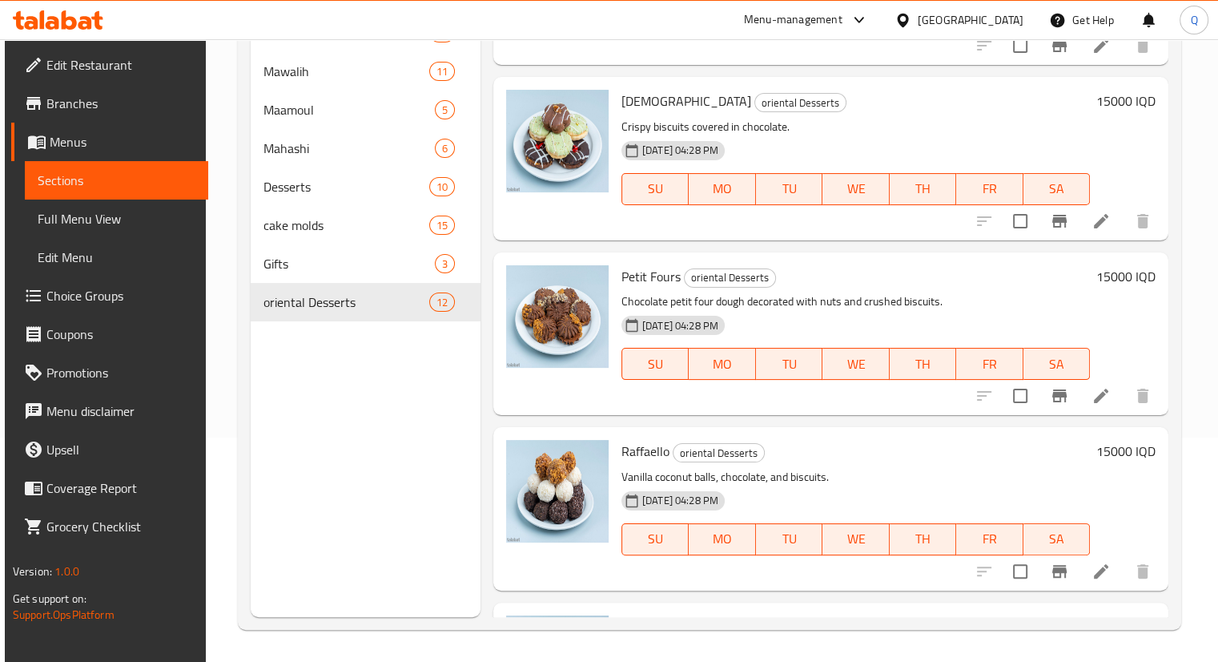
scroll to position [775, 0]
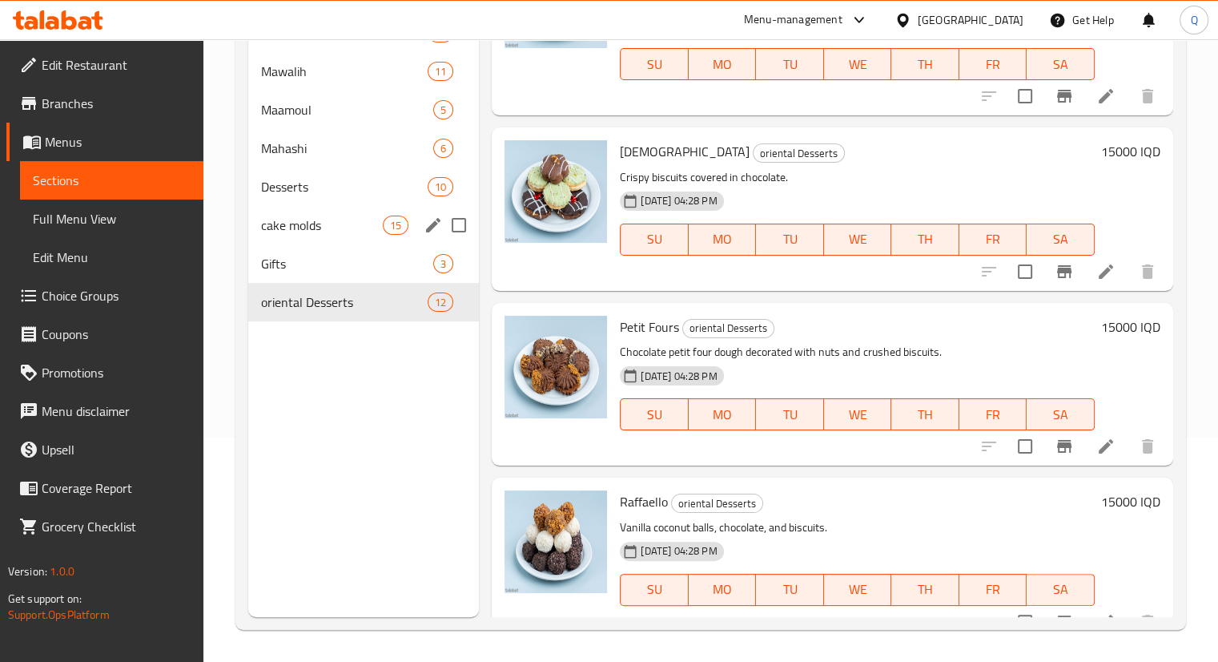
click at [357, 226] on span "cake molds" at bounding box center [322, 224] width 123 height 19
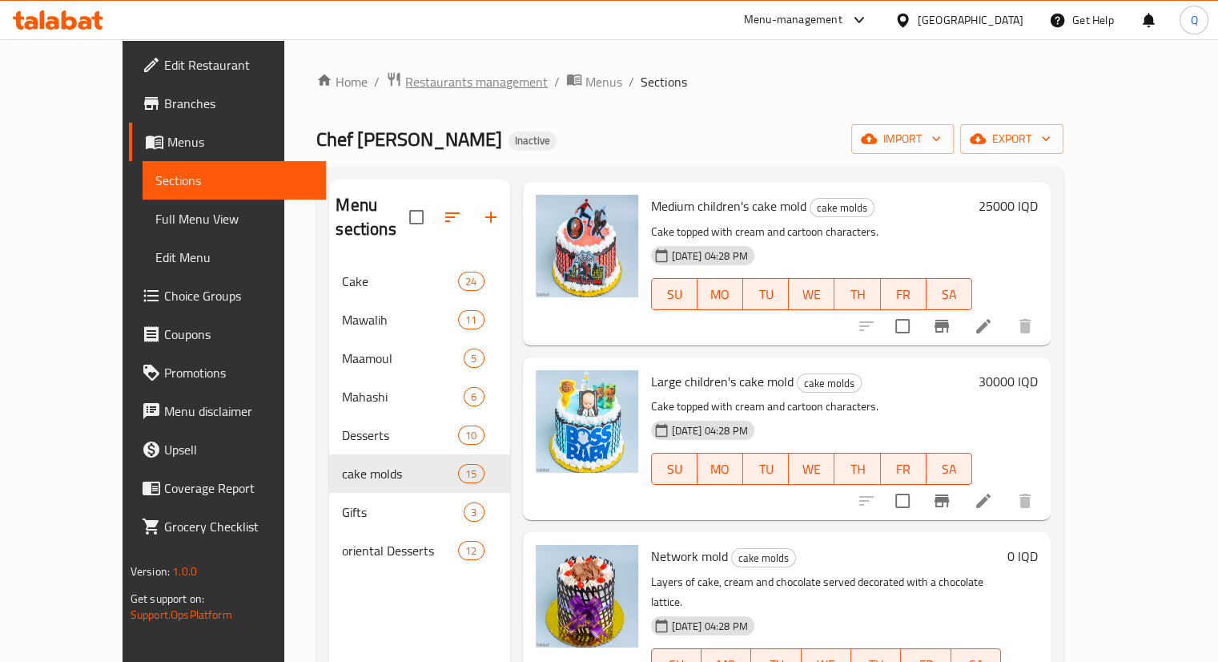
click at [405, 84] on span "Restaurants management" at bounding box center [476, 81] width 143 height 19
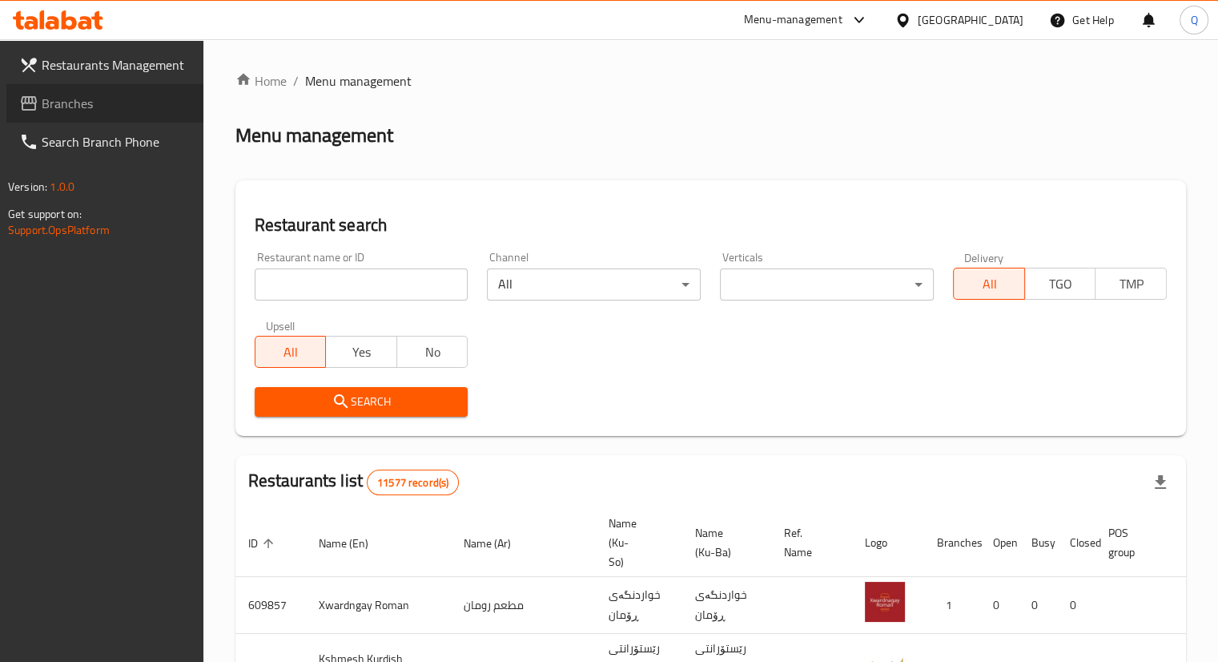
click at [80, 107] on span "Branches" at bounding box center [116, 103] width 149 height 19
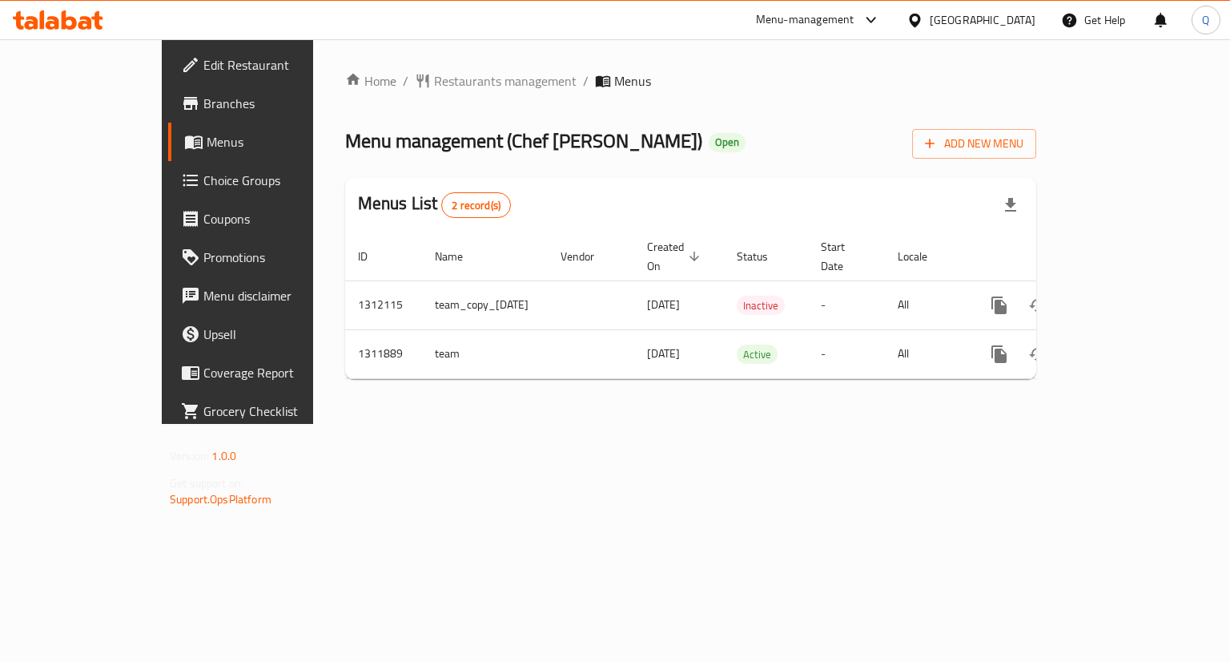
click at [801, 424] on div "Home / Restaurants management / Menus Menu management ( Chef Kampala ) Open Add…" at bounding box center [690, 231] width 755 height 384
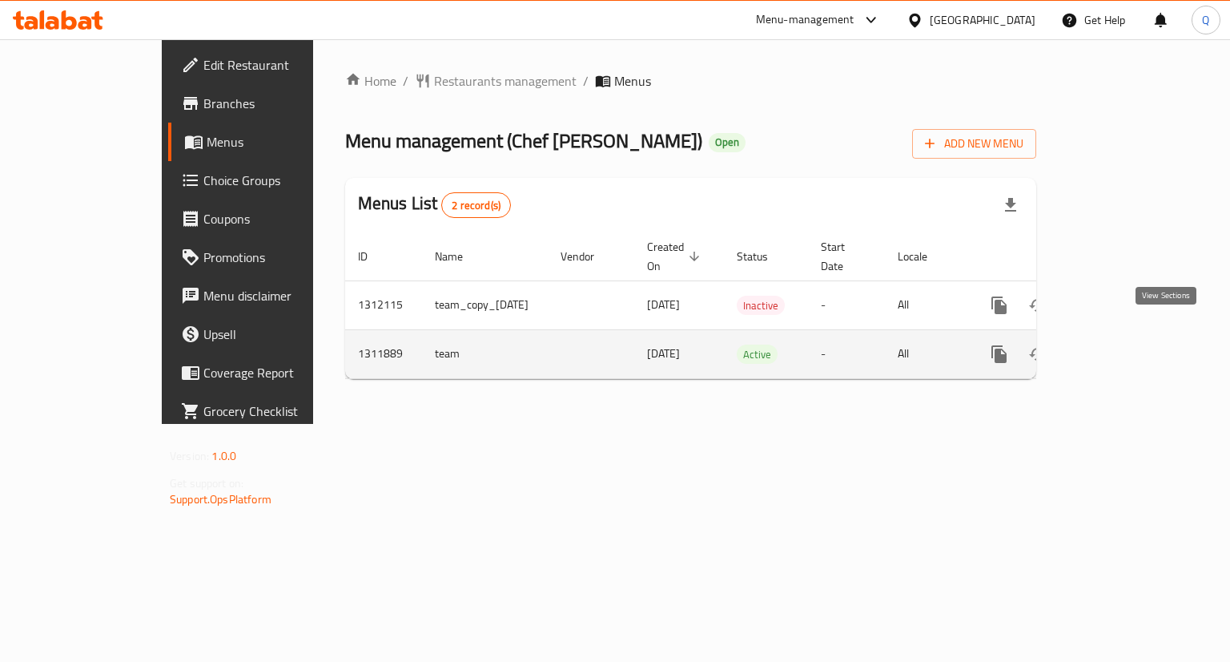
click at [1125, 344] on icon "enhanced table" at bounding box center [1114, 353] width 19 height 19
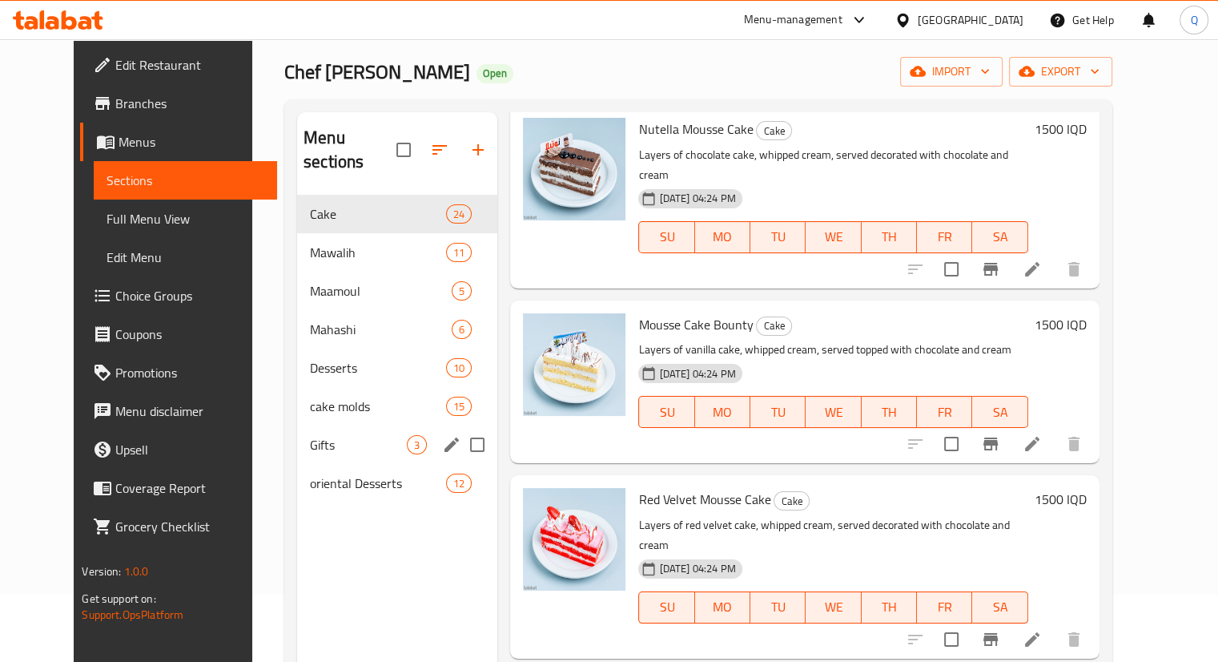
scroll to position [53, 0]
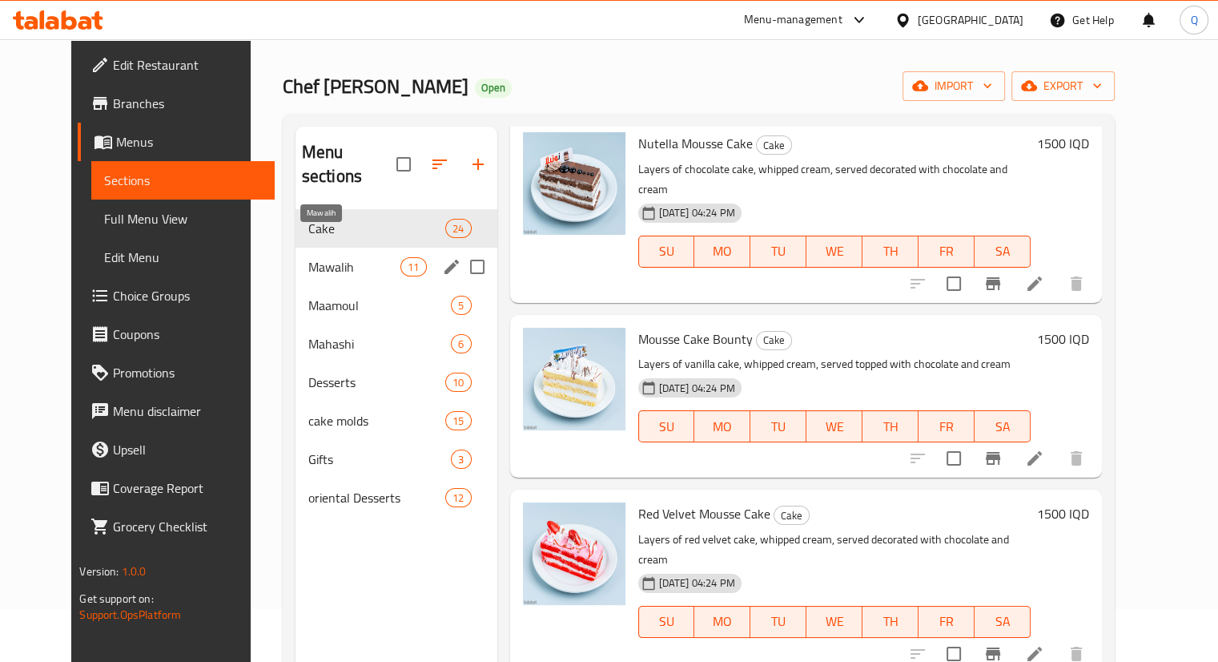
click at [336, 257] on span "Mawalih" at bounding box center [354, 266] width 93 height 19
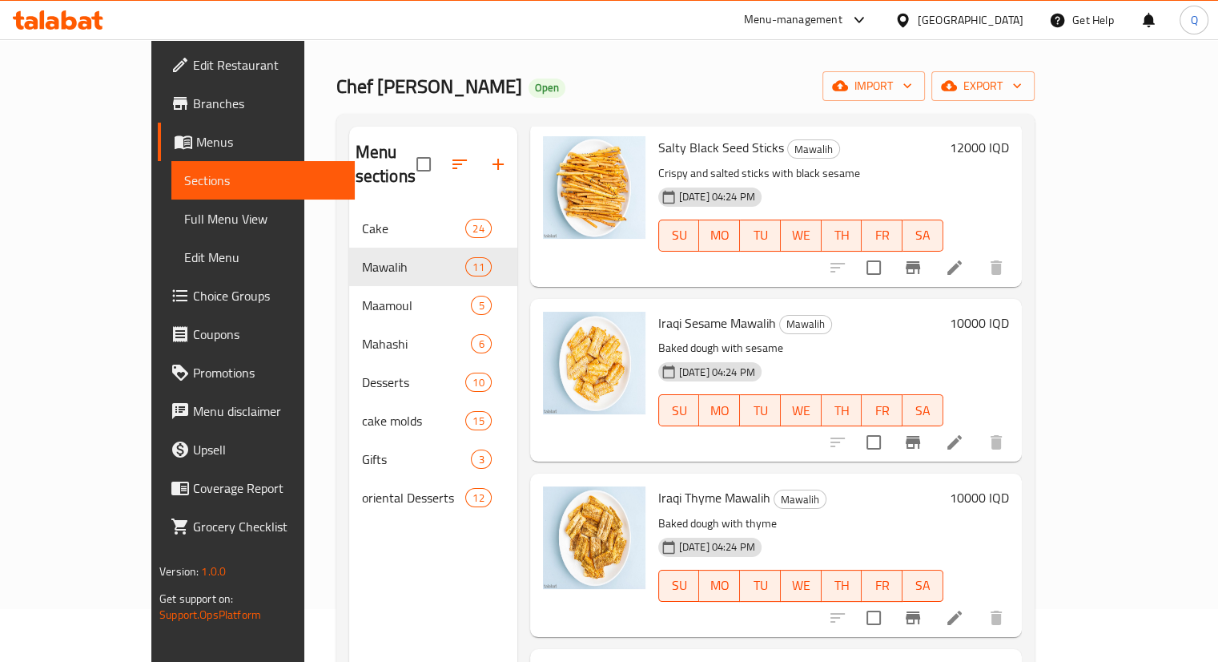
scroll to position [224, 0]
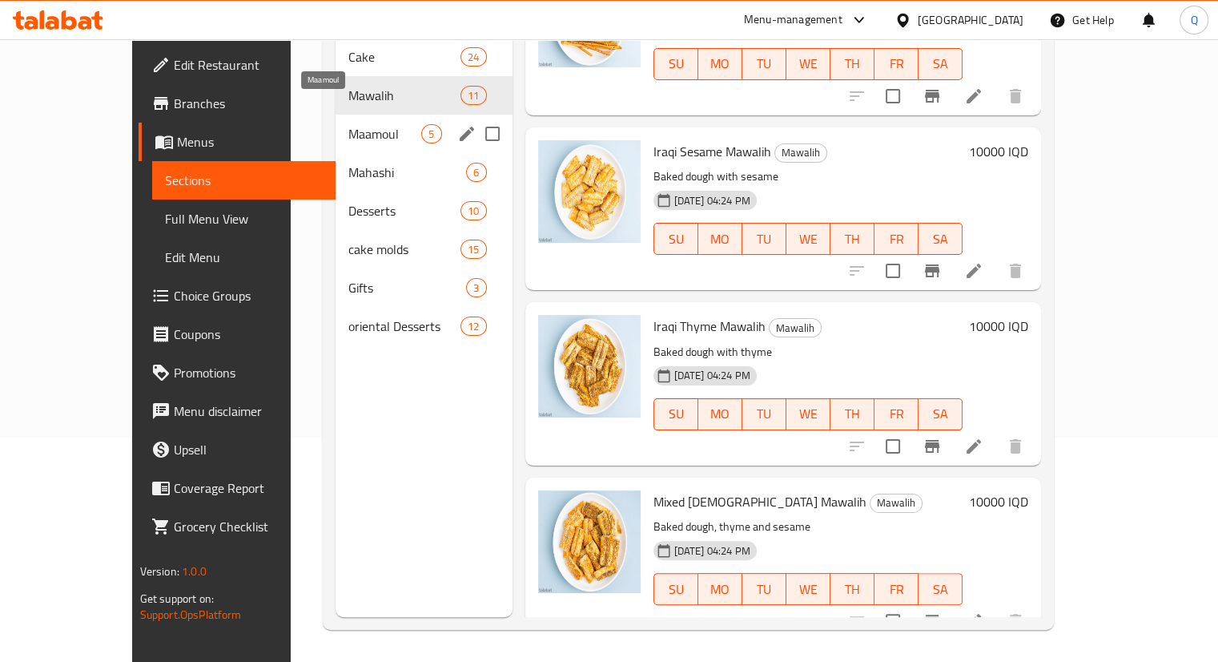
click at [348, 124] on span "Maamoul" at bounding box center [384, 133] width 73 height 19
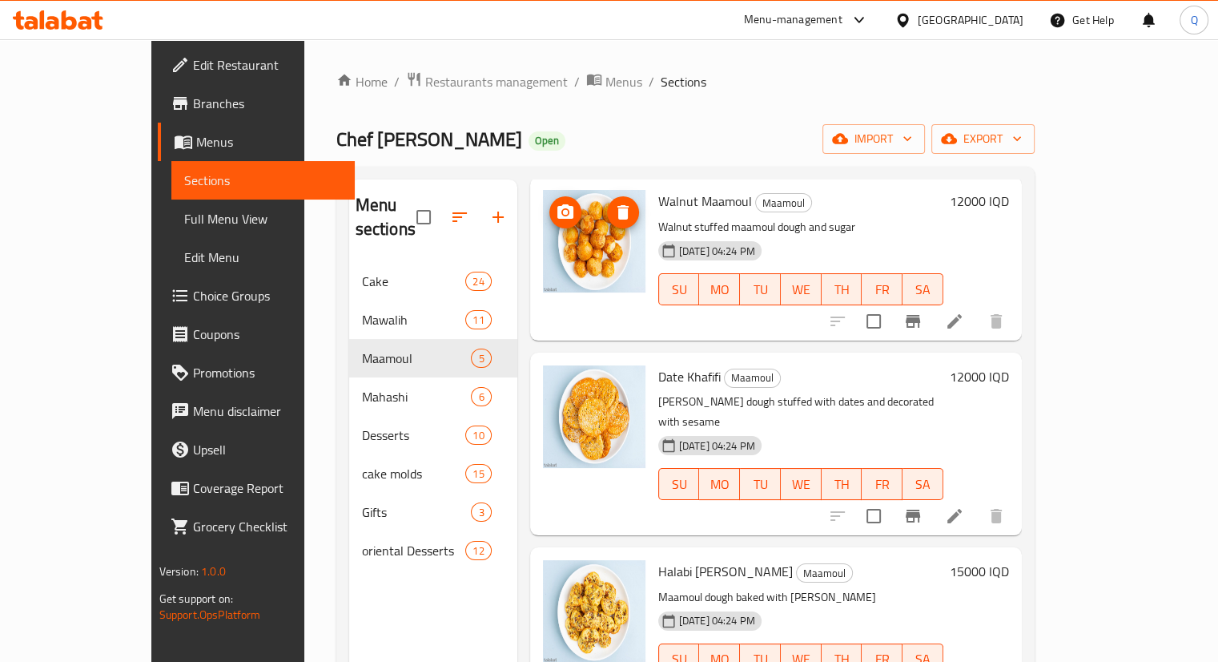
scroll to position [224, 0]
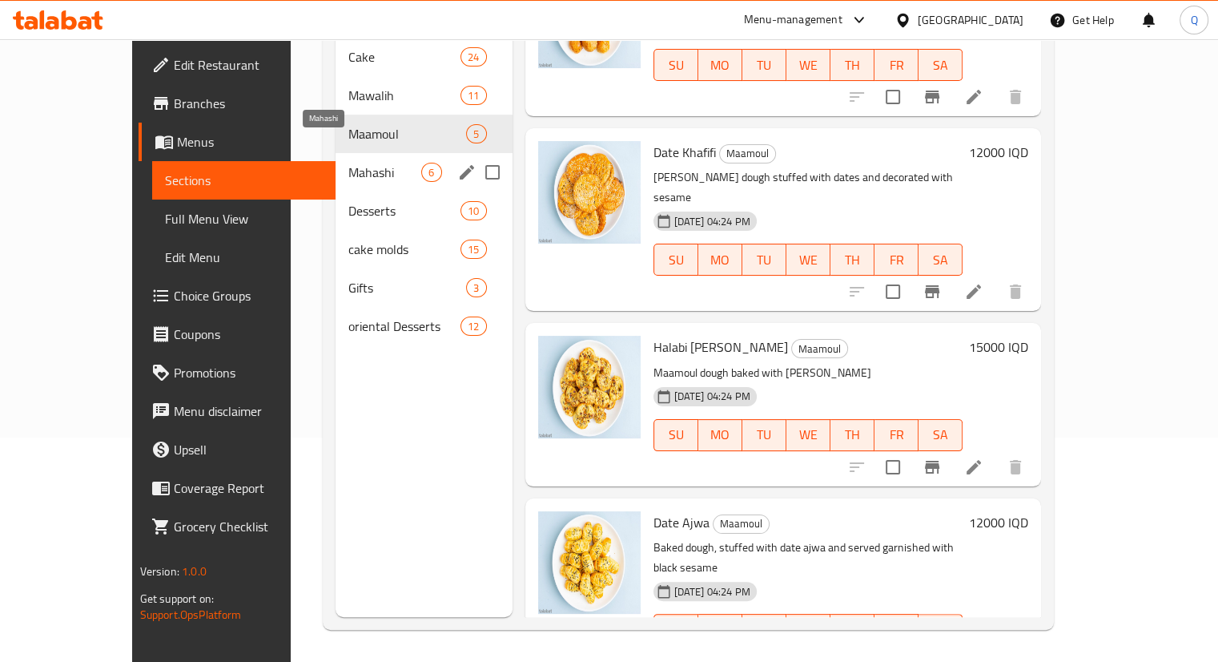
click at [357, 163] on span "Mahashi" at bounding box center [384, 172] width 73 height 19
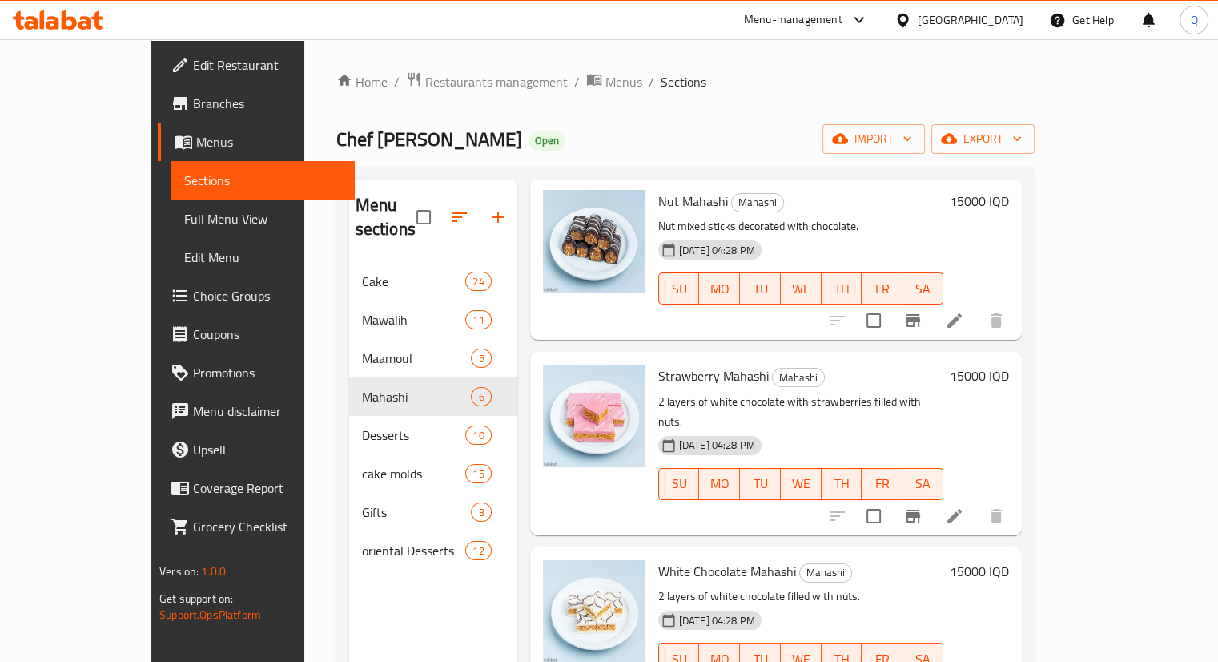
scroll to position [224, 0]
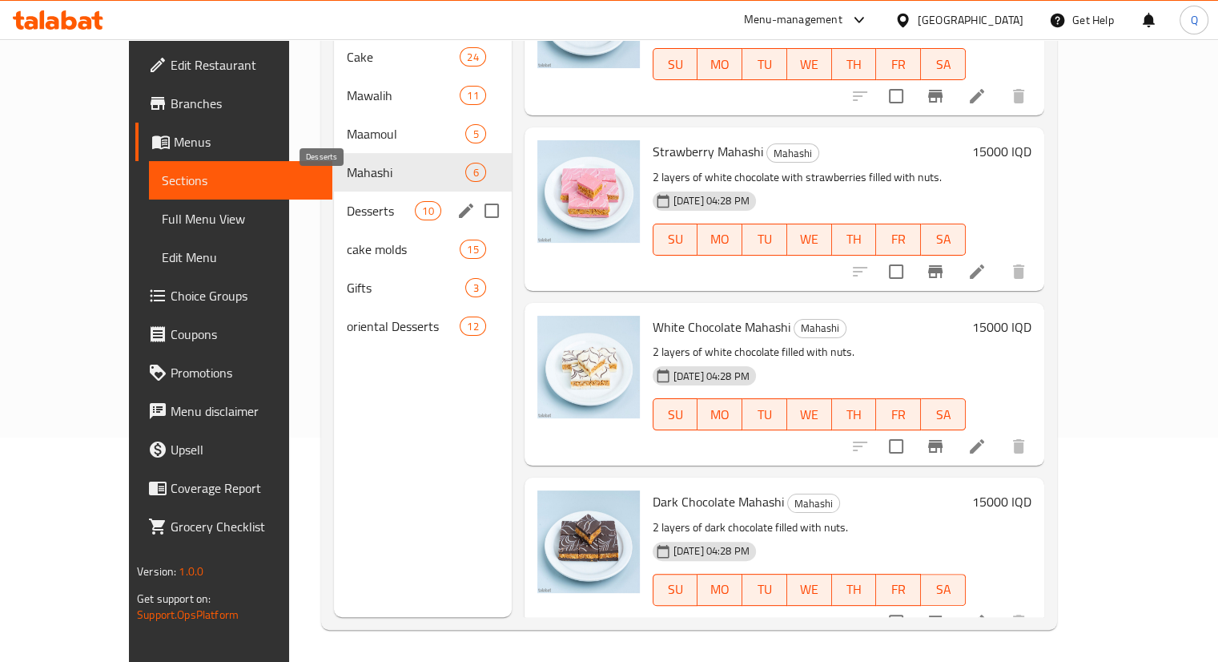
click at [347, 201] on span "Desserts" at bounding box center [381, 210] width 68 height 19
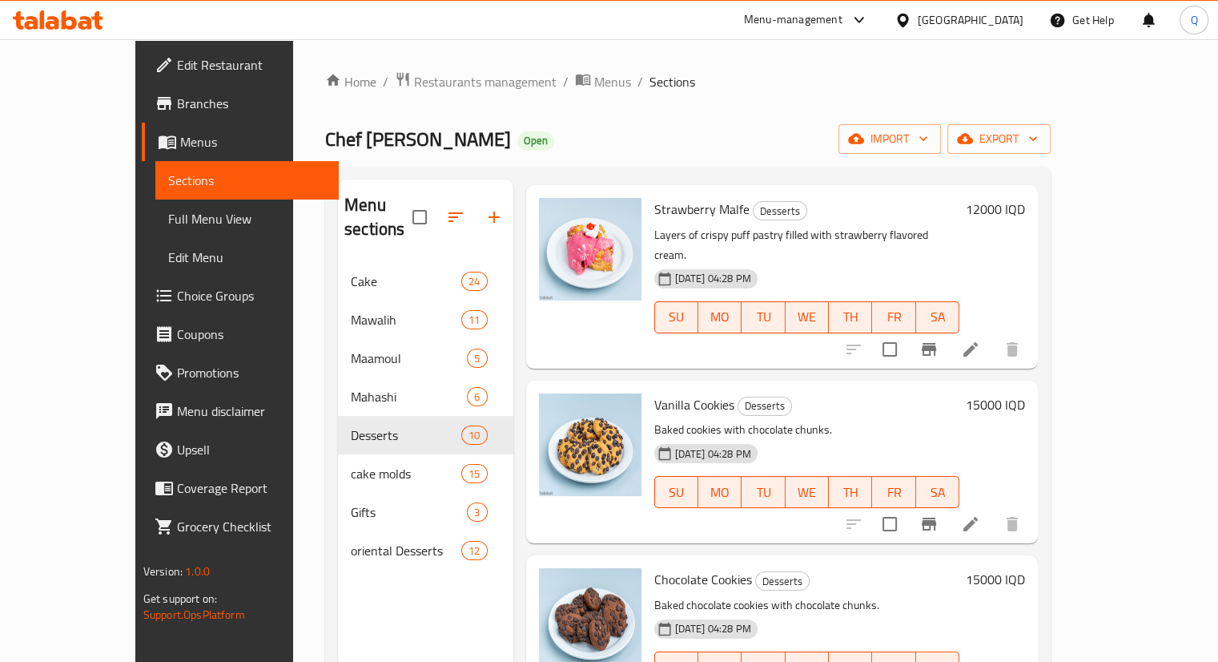
scroll to position [1128, 0]
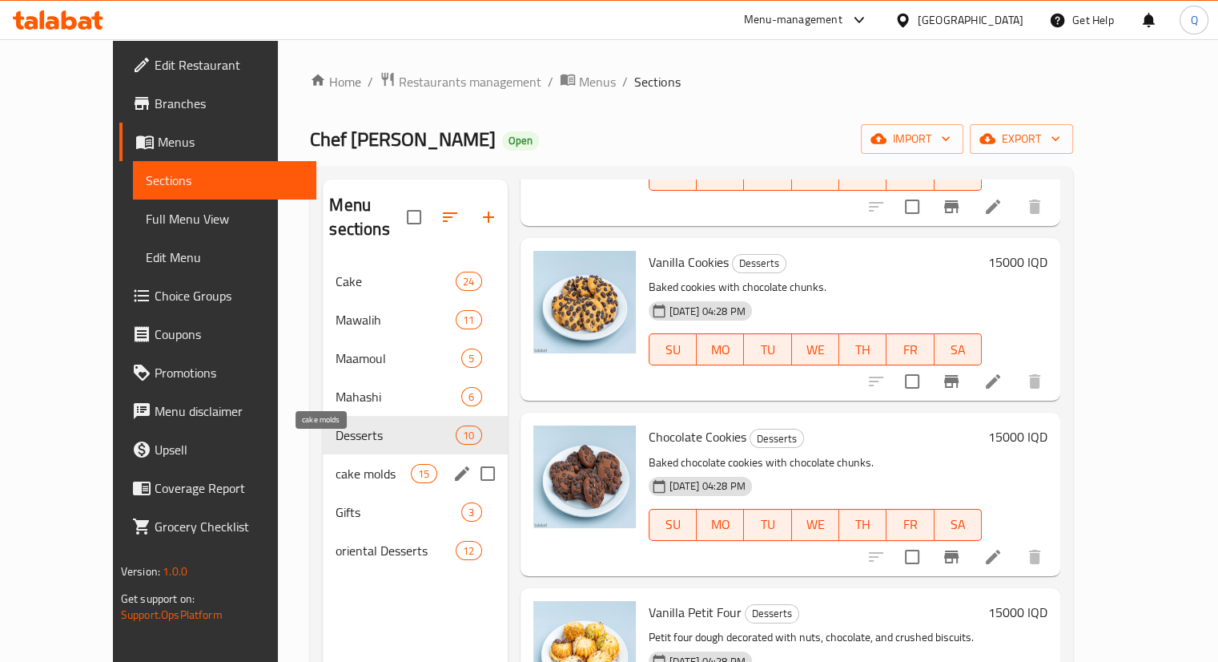
click at [336, 464] on span "cake molds" at bounding box center [373, 473] width 75 height 19
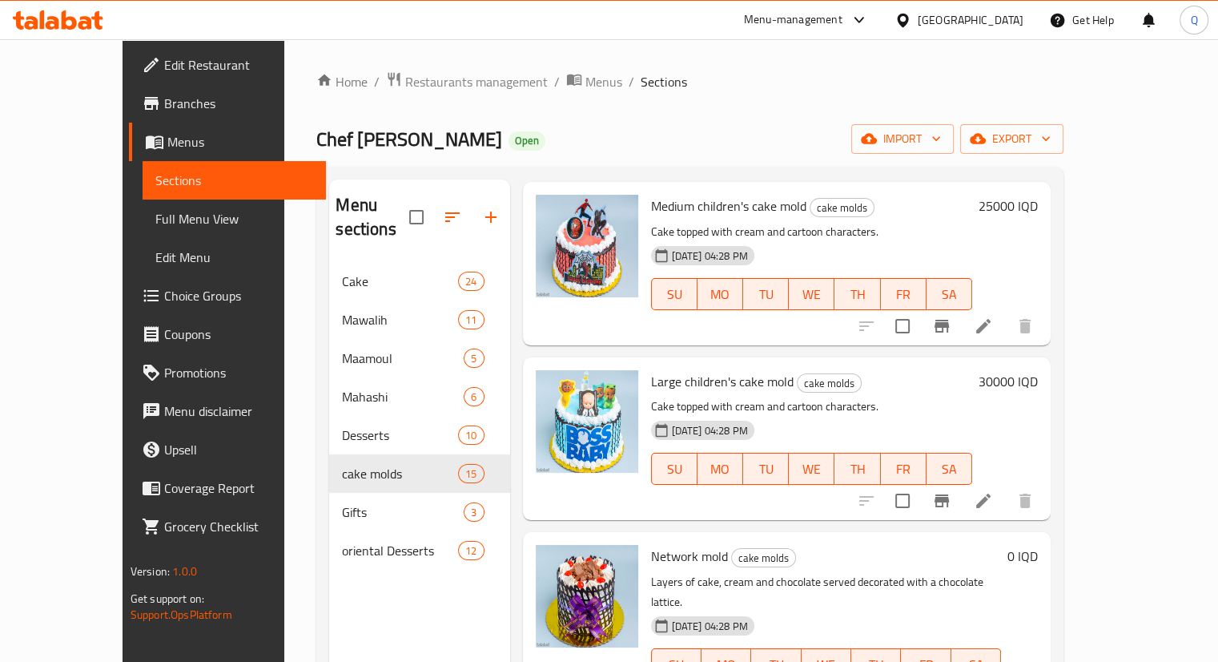
scroll to position [224, 0]
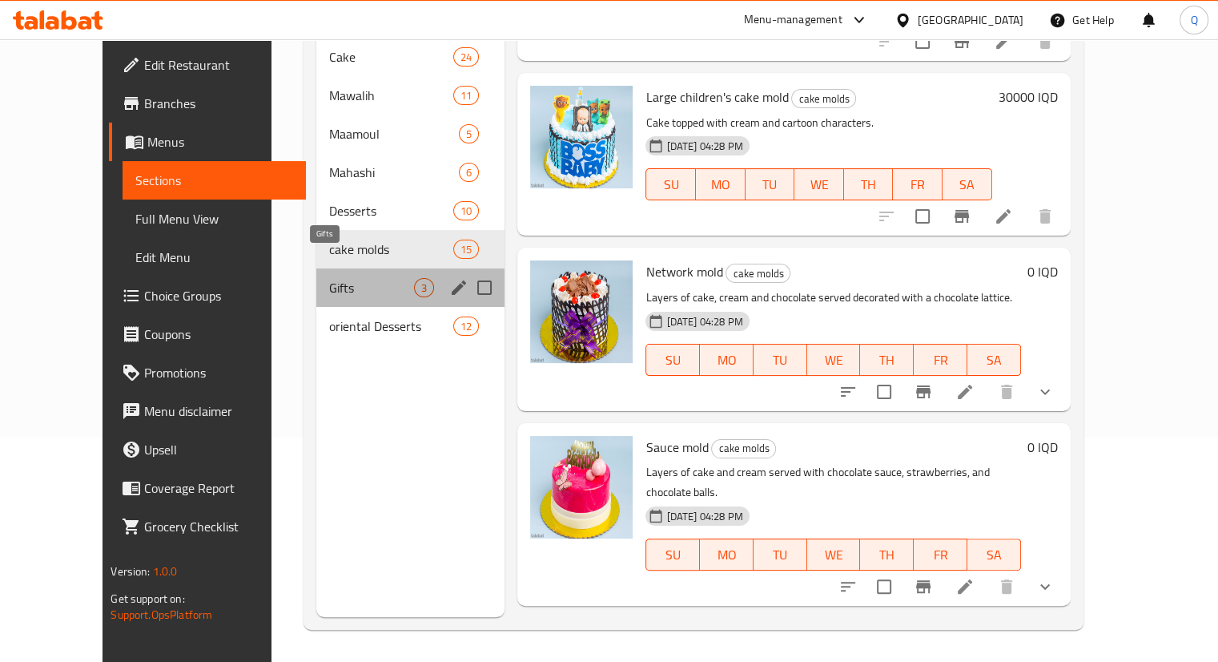
click at [329, 278] on span "Gifts" at bounding box center [371, 287] width 85 height 19
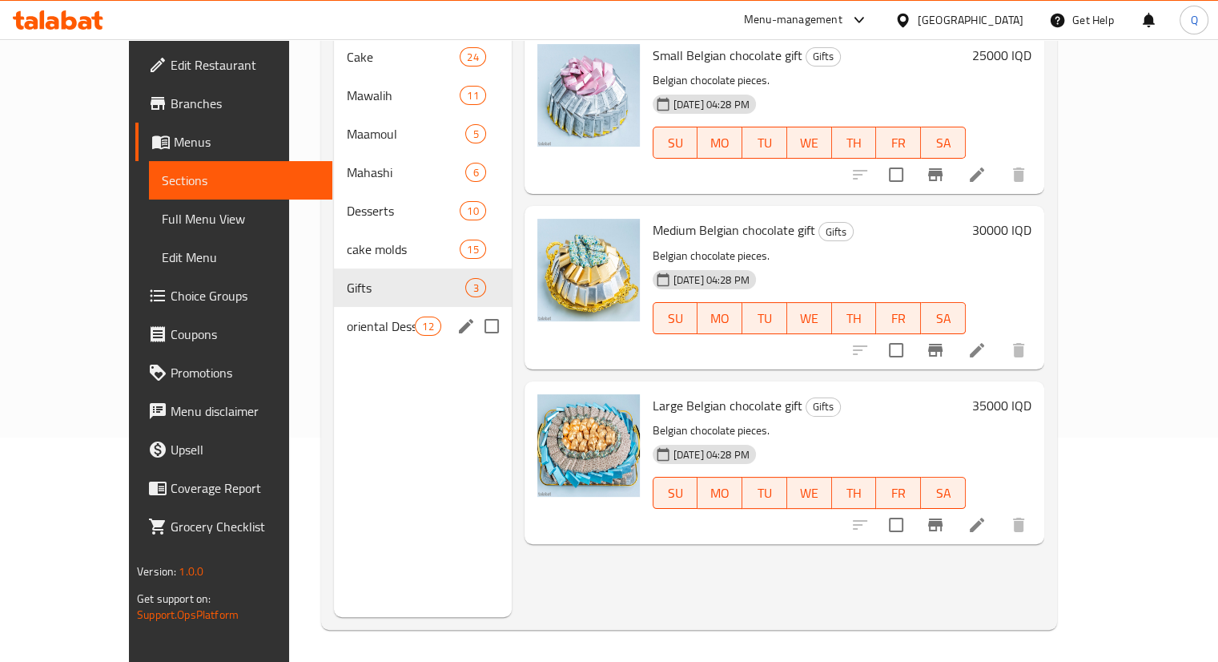
click at [347, 316] on span "oriental Desserts" at bounding box center [381, 325] width 68 height 19
